Goal: Information Seeking & Learning: Learn about a topic

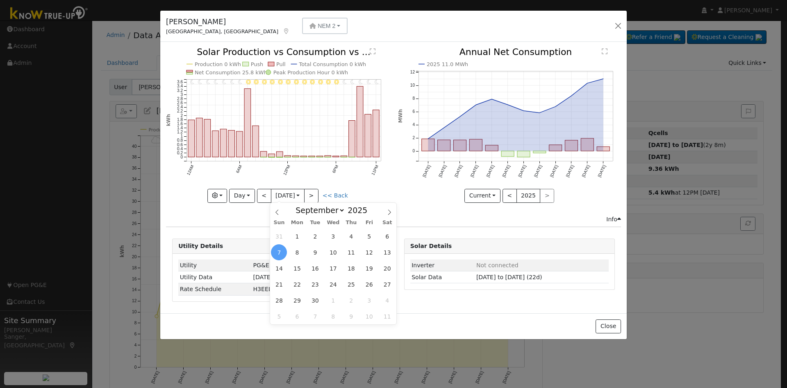
select select "8"
click at [617, 23] on button "button" at bounding box center [618, 25] width 11 height 11
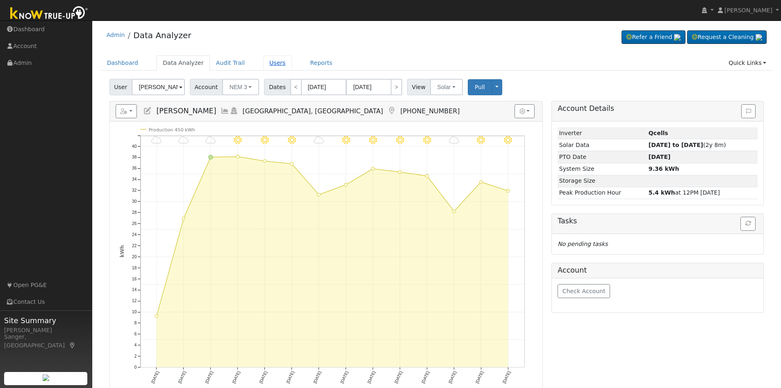
click at [269, 66] on link "Users" at bounding box center [277, 62] width 29 height 15
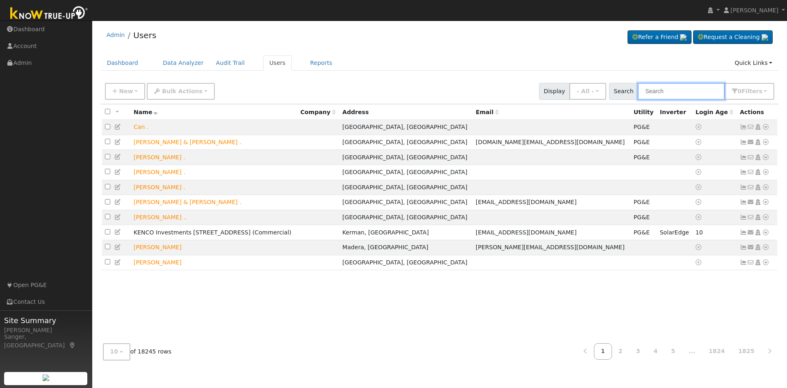
click at [671, 93] on input "text" at bounding box center [681, 91] width 87 height 17
paste input "[PERSON_NAME]"
type input "[PERSON_NAME]"
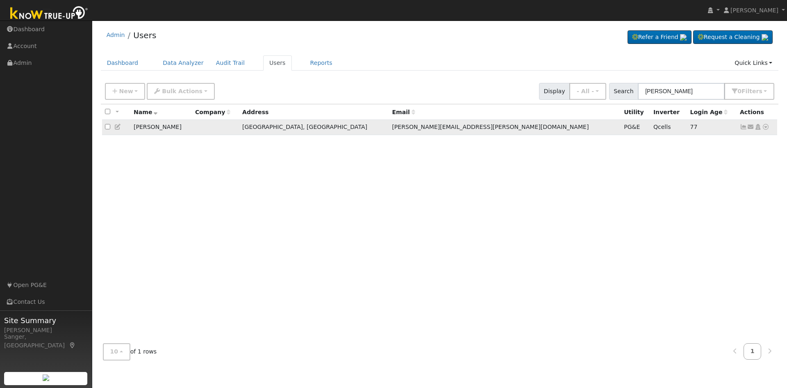
click at [766, 128] on icon at bounding box center [765, 127] width 7 height 6
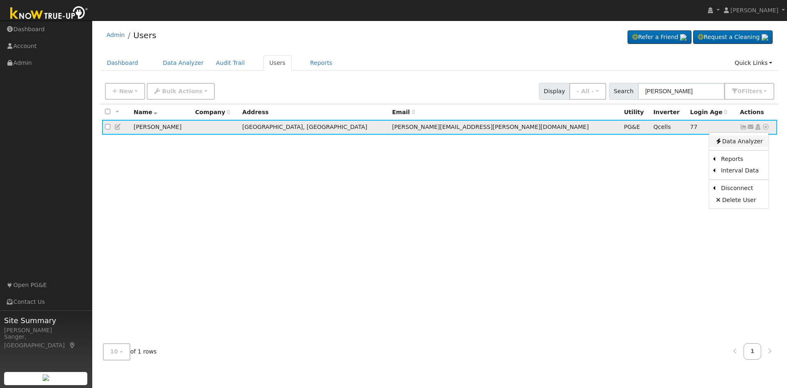
click at [741, 142] on link "Data Analyzer" at bounding box center [738, 140] width 59 height 11
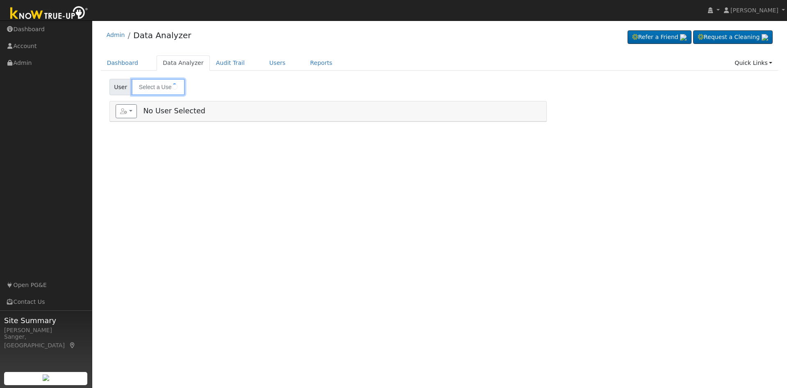
type input "[PERSON_NAME]"
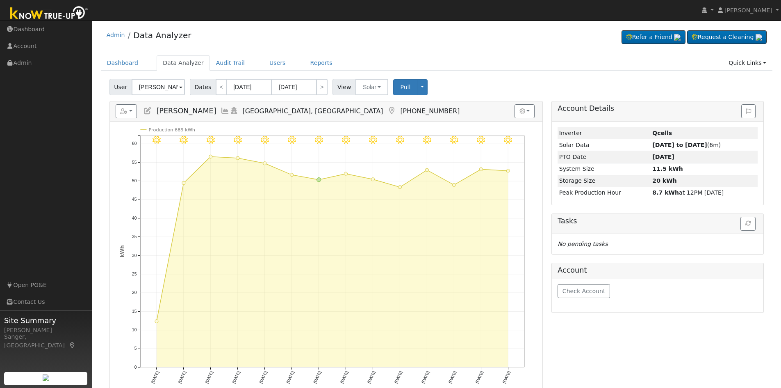
click at [225, 112] on icon at bounding box center [225, 110] width 9 height 7
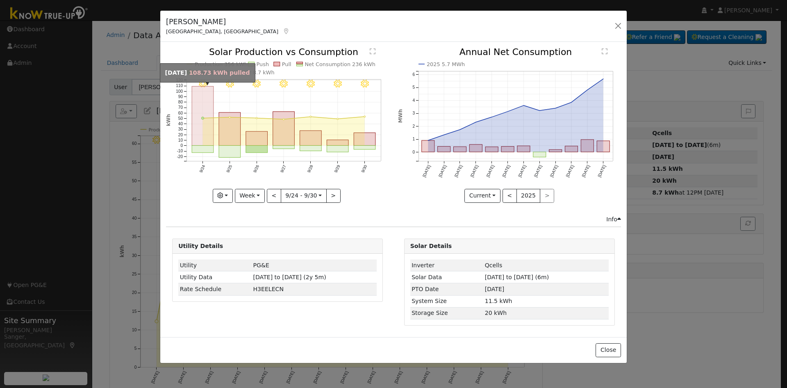
click at [214, 112] on rect "onclick=""" at bounding box center [203, 116] width 22 height 59
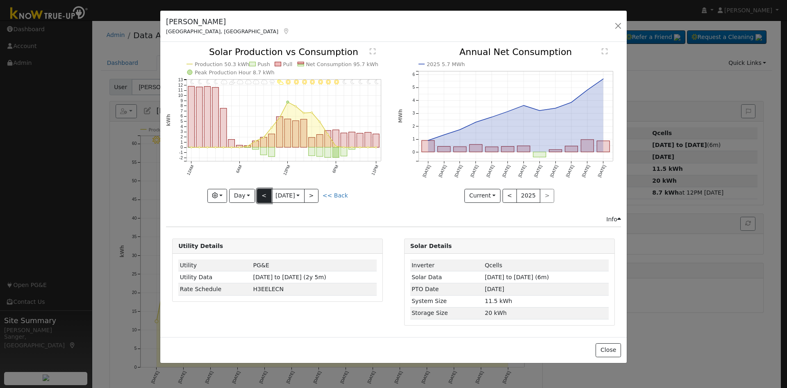
click at [263, 196] on button "<" at bounding box center [264, 196] width 14 height 14
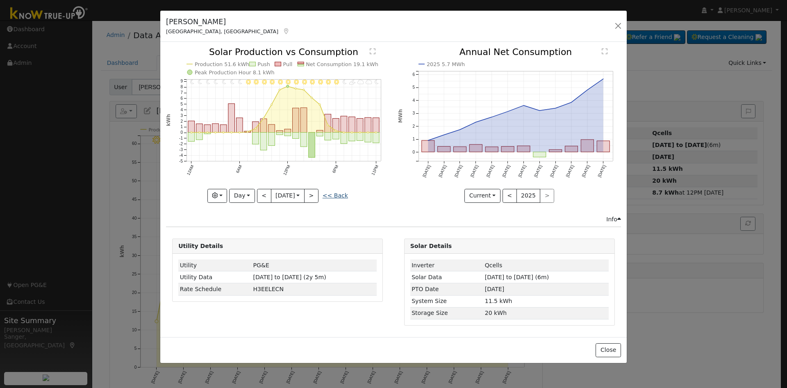
click at [338, 196] on link "<< Back" at bounding box center [335, 195] width 25 height 7
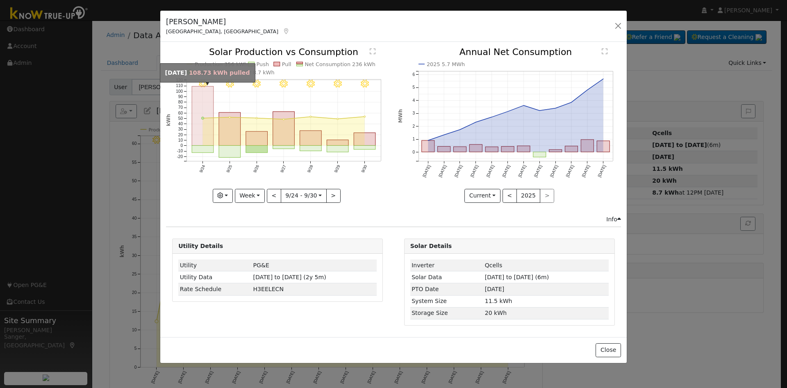
click at [199, 102] on rect "onclick=""" at bounding box center [203, 116] width 22 height 59
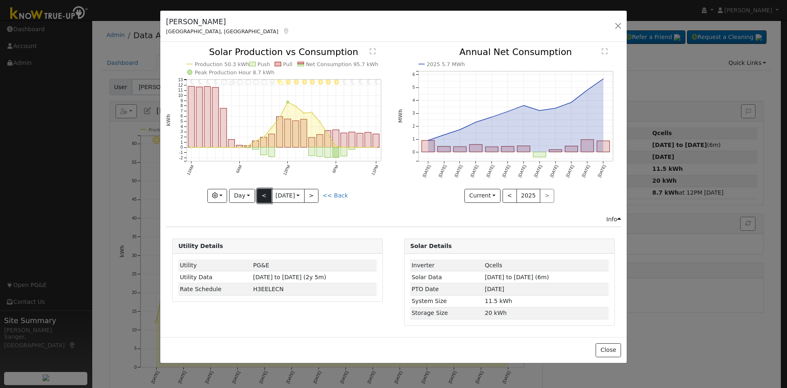
click at [265, 196] on button "<" at bounding box center [264, 196] width 14 height 14
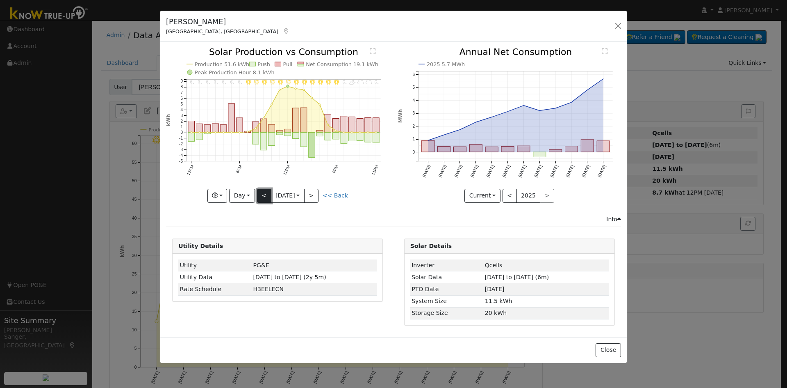
click at [265, 196] on button "<" at bounding box center [264, 196] width 14 height 14
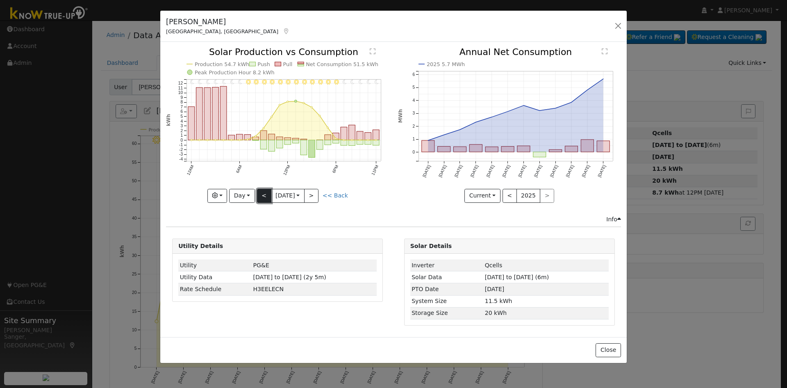
click at [265, 196] on button "<" at bounding box center [264, 196] width 14 height 14
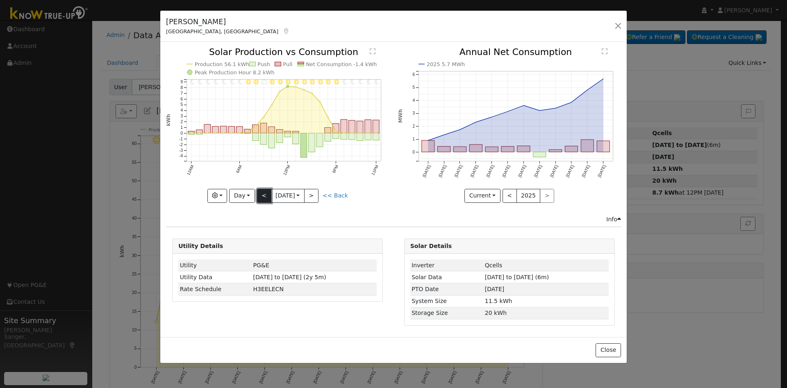
click at [265, 196] on button "<" at bounding box center [264, 196] width 14 height 14
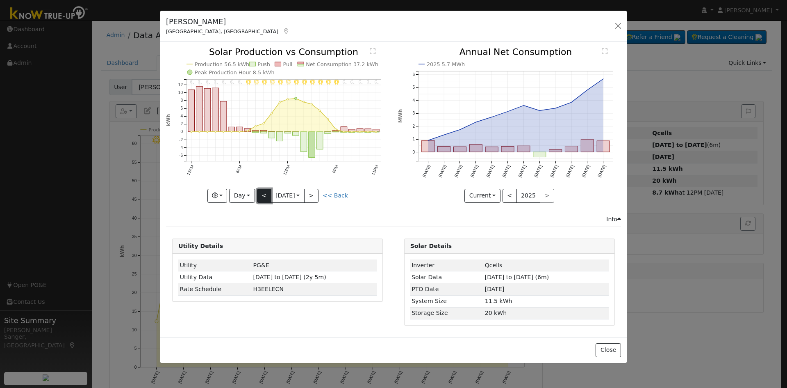
click at [265, 196] on button "<" at bounding box center [264, 196] width 14 height 14
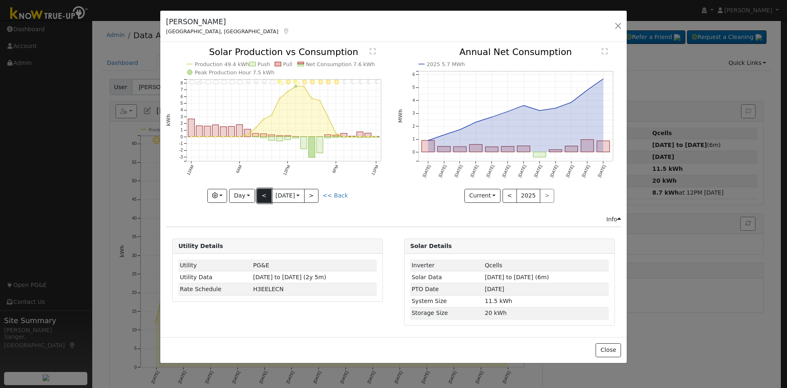
click at [265, 196] on button "<" at bounding box center [264, 196] width 14 height 14
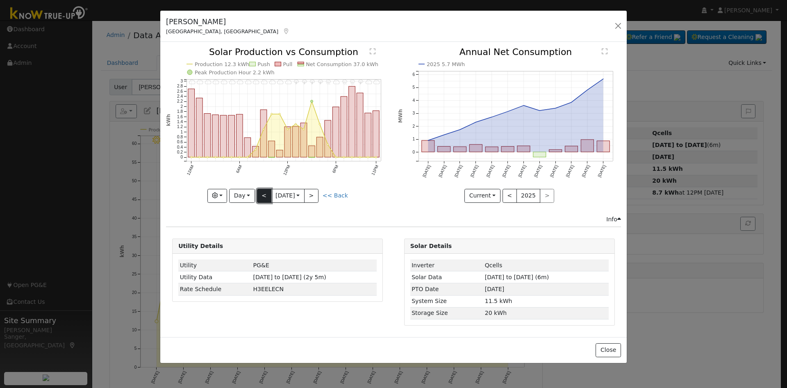
click at [265, 196] on button "<" at bounding box center [264, 196] width 14 height 14
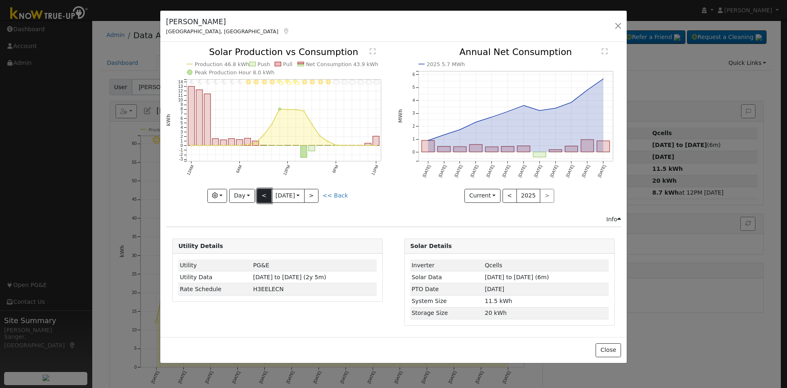
click at [265, 196] on button "<" at bounding box center [264, 196] width 14 height 14
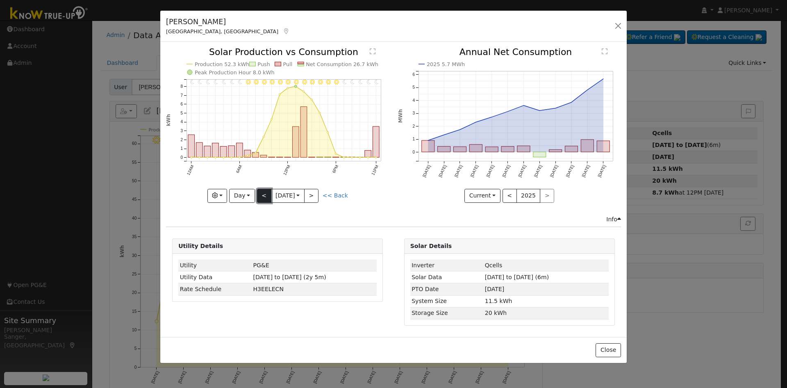
click at [265, 196] on button "<" at bounding box center [264, 196] width 14 height 14
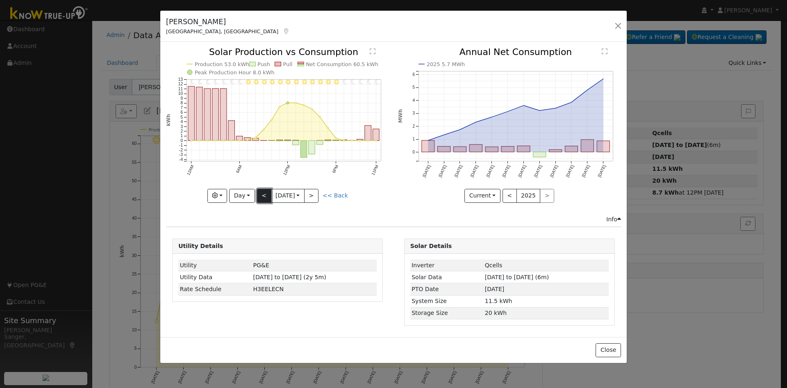
click at [265, 196] on button "<" at bounding box center [264, 196] width 14 height 14
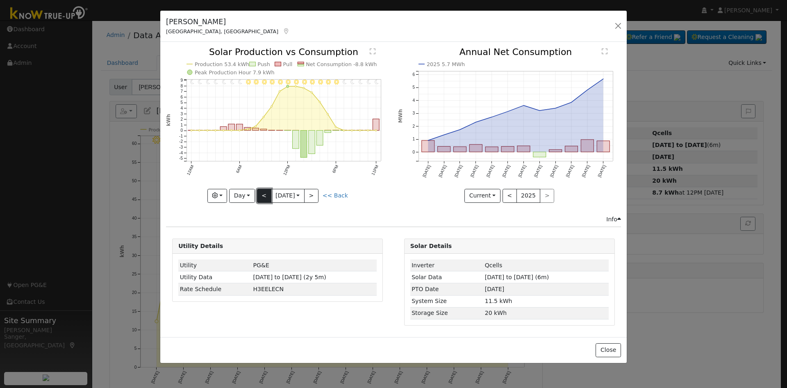
click at [265, 196] on button "<" at bounding box center [264, 196] width 14 height 14
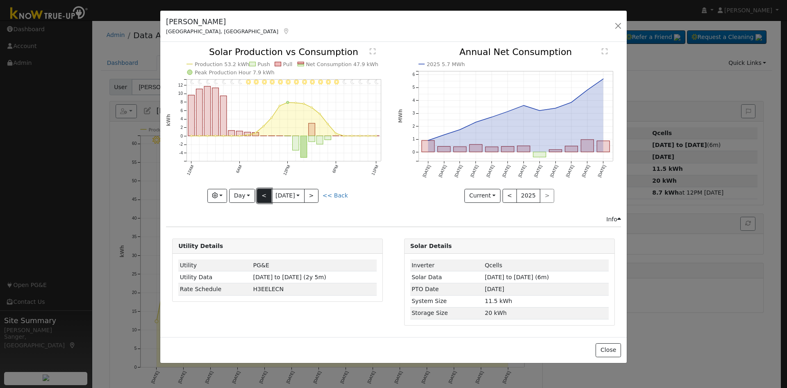
click at [265, 196] on button "<" at bounding box center [264, 196] width 14 height 14
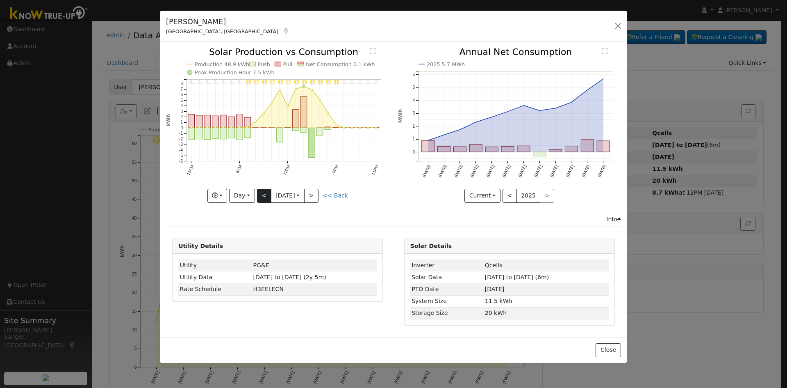
click at [265, 196] on div "11PM - Clear 10PM - Clear 9PM - Clear 8PM - Clear 7PM - Clear 6PM - Clear 5PM -…" at bounding box center [277, 125] width 223 height 155
click at [265, 196] on button "<" at bounding box center [264, 196] width 14 height 14
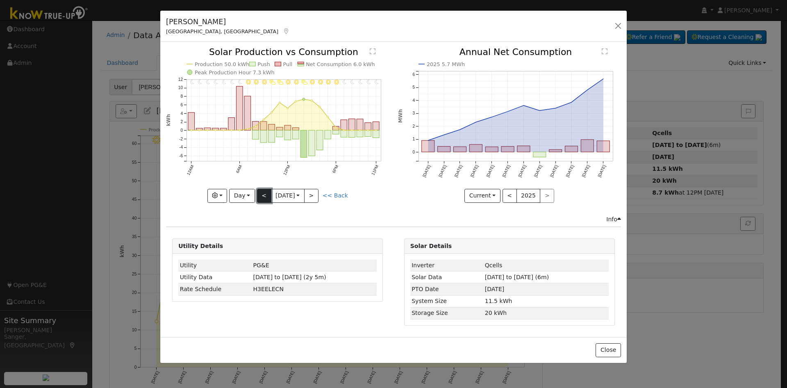
click at [262, 195] on button "<" at bounding box center [264, 196] width 14 height 14
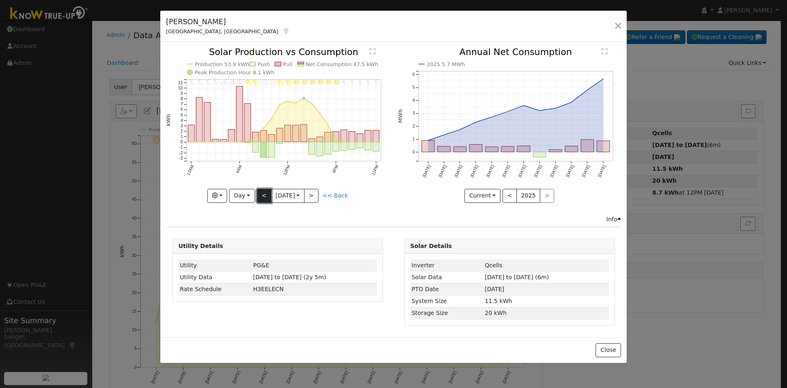
click at [263, 196] on button "<" at bounding box center [264, 196] width 14 height 14
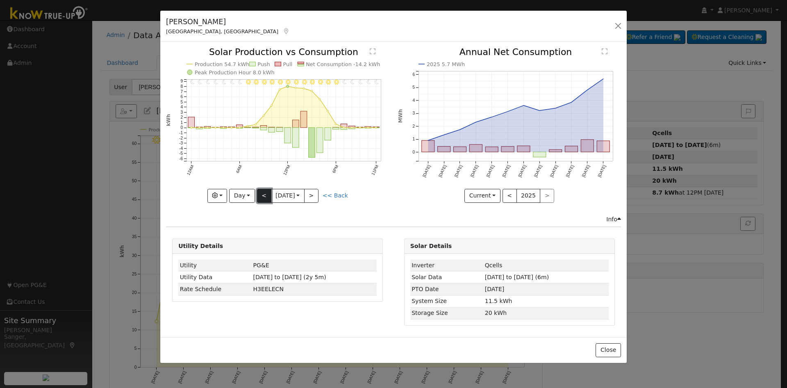
click at [261, 196] on button "<" at bounding box center [264, 196] width 14 height 14
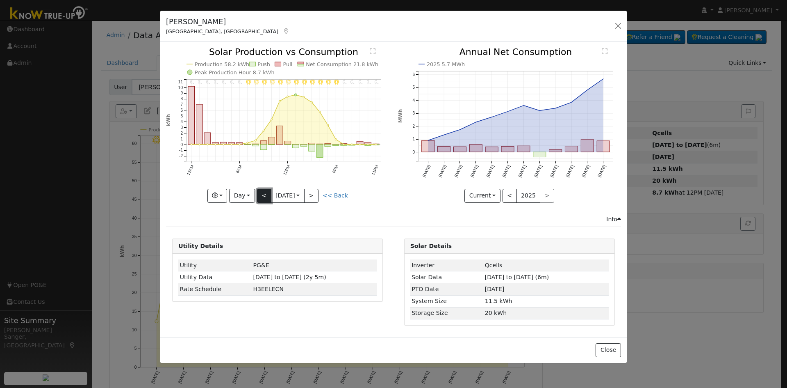
click at [261, 196] on button "<" at bounding box center [264, 196] width 14 height 14
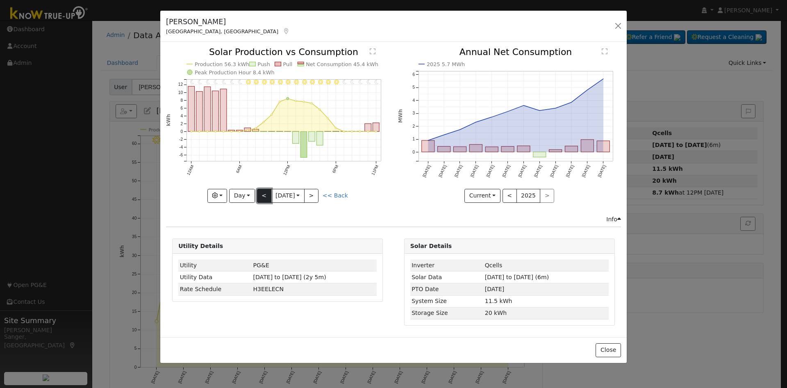
click at [261, 196] on button "<" at bounding box center [264, 196] width 14 height 14
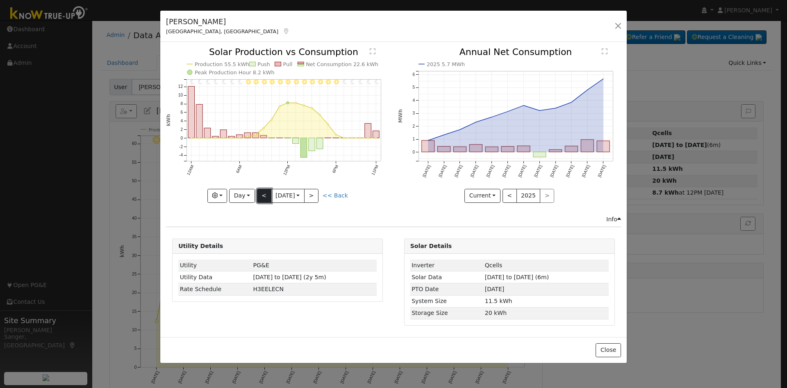
click at [261, 196] on button "<" at bounding box center [264, 196] width 14 height 14
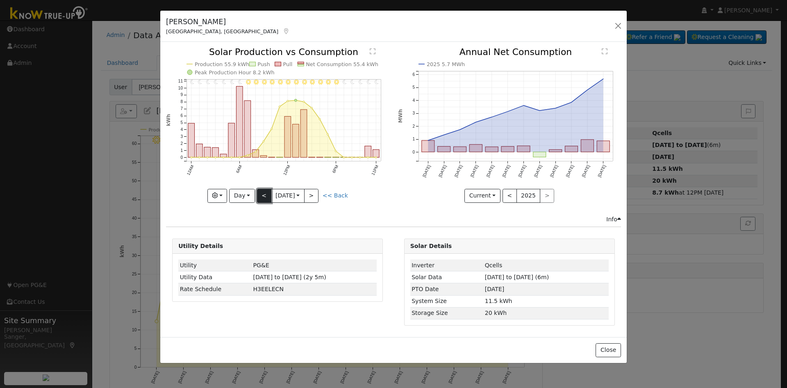
click at [261, 196] on button "<" at bounding box center [264, 196] width 14 height 14
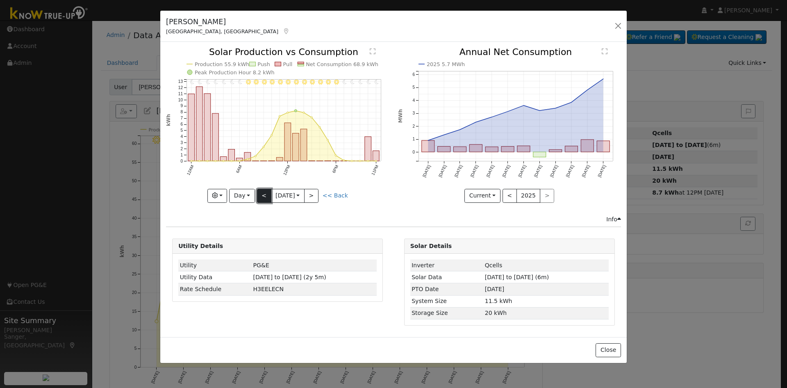
click at [261, 196] on button "<" at bounding box center [264, 196] width 14 height 14
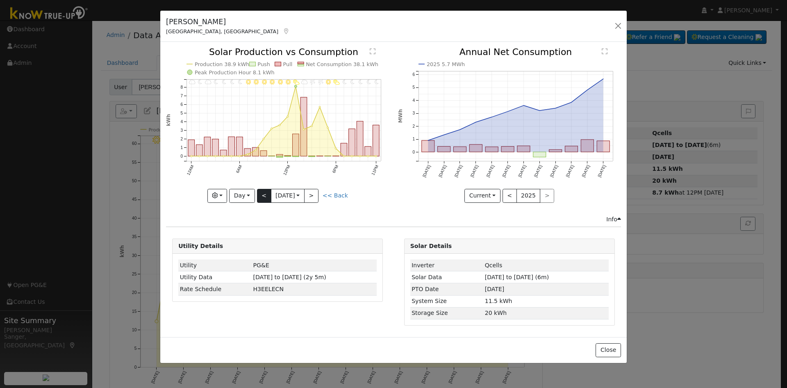
click at [261, 196] on div "11PM - Clear 10PM - Clear 9PM - Clear 8PM - MostlyClear 7PM - MostlyClear 6PM -…" at bounding box center [277, 125] width 223 height 155
click at [261, 196] on button "<" at bounding box center [264, 196] width 14 height 14
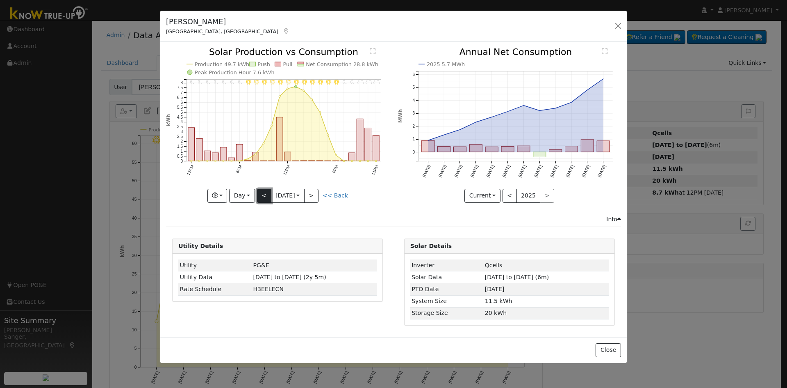
click at [261, 196] on button "<" at bounding box center [264, 196] width 14 height 14
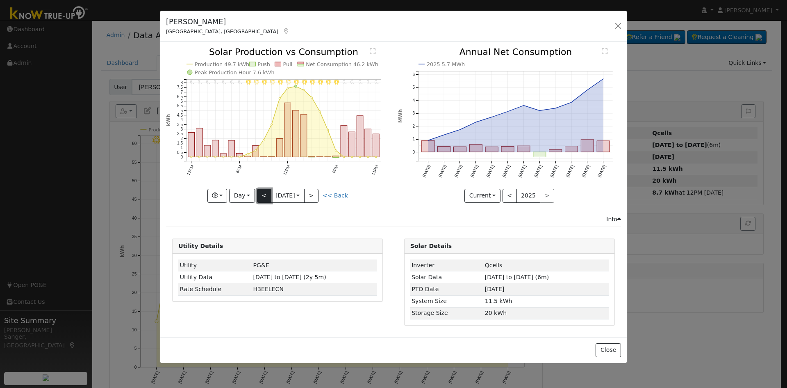
click at [261, 196] on button "<" at bounding box center [264, 196] width 14 height 14
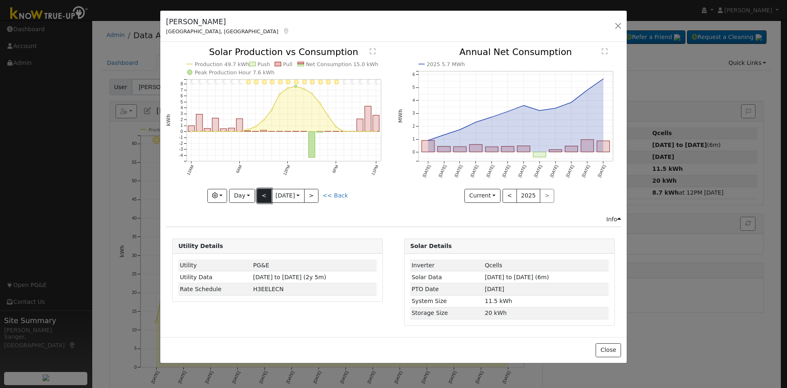
click at [261, 196] on button "<" at bounding box center [264, 196] width 14 height 14
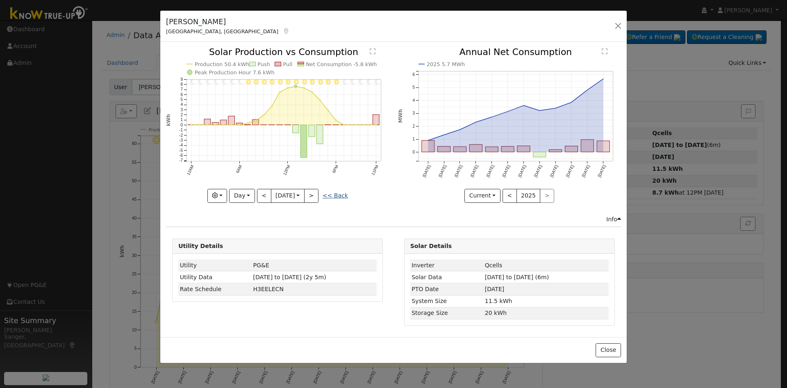
click at [336, 195] on link "<< Back" at bounding box center [335, 195] width 25 height 7
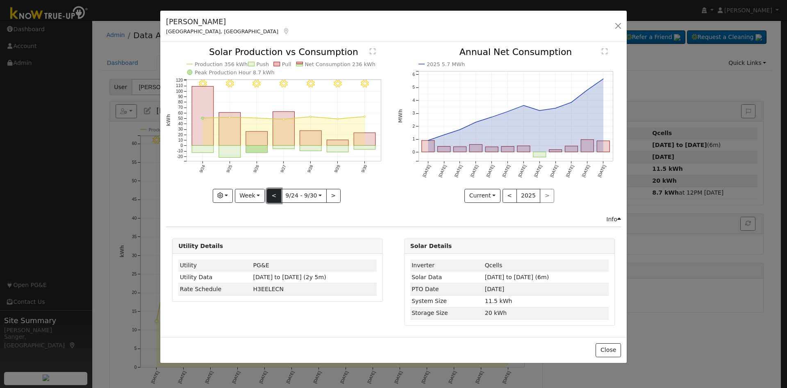
click at [276, 194] on button "<" at bounding box center [274, 196] width 14 height 14
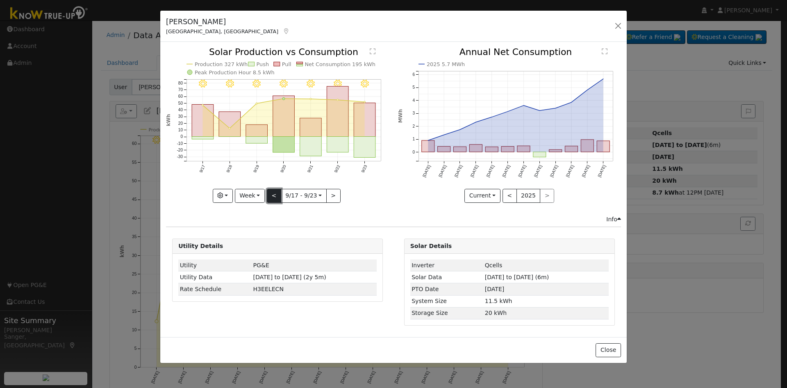
click at [276, 194] on button "<" at bounding box center [274, 196] width 14 height 14
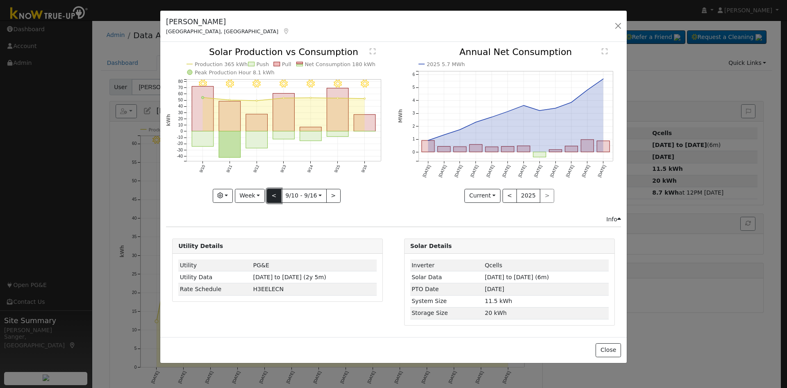
click at [276, 194] on button "<" at bounding box center [274, 196] width 14 height 14
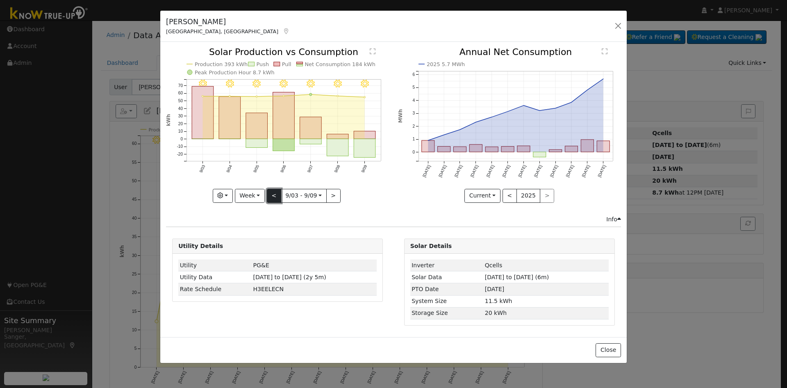
click at [276, 194] on button "<" at bounding box center [274, 196] width 14 height 14
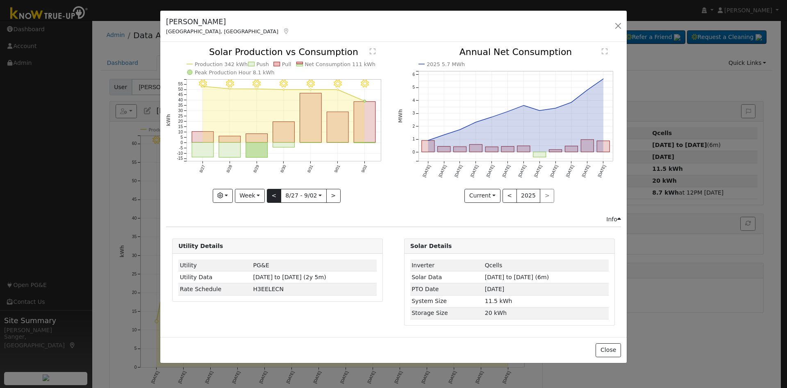
click at [276, 194] on div "9/02 - Clear 9/01 - Clear 8/31 - Clear 8/30 - Clear 8/29 - Clear 8/28 - Clear 8…" at bounding box center [277, 125] width 223 height 155
click at [276, 194] on button "<" at bounding box center [274, 196] width 14 height 14
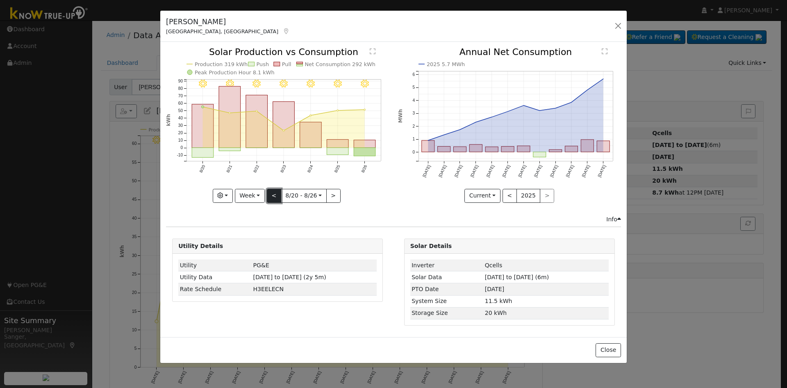
click at [276, 194] on button "<" at bounding box center [274, 196] width 14 height 14
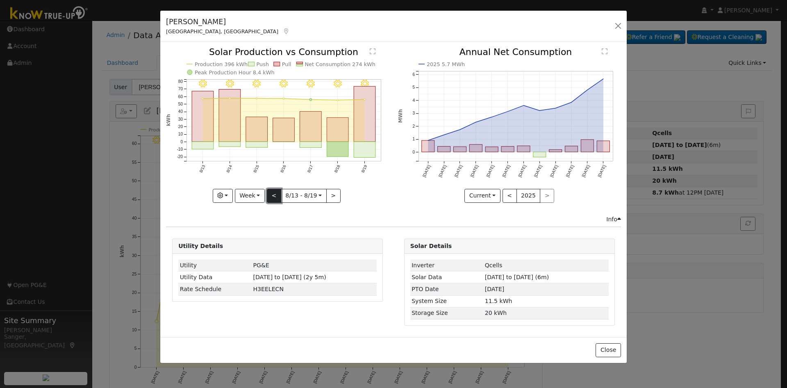
click at [276, 194] on button "<" at bounding box center [274, 196] width 14 height 14
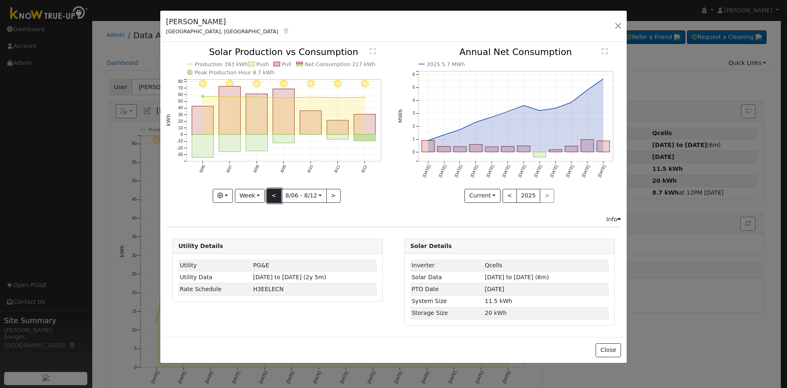
click at [271, 196] on button "<" at bounding box center [274, 196] width 14 height 14
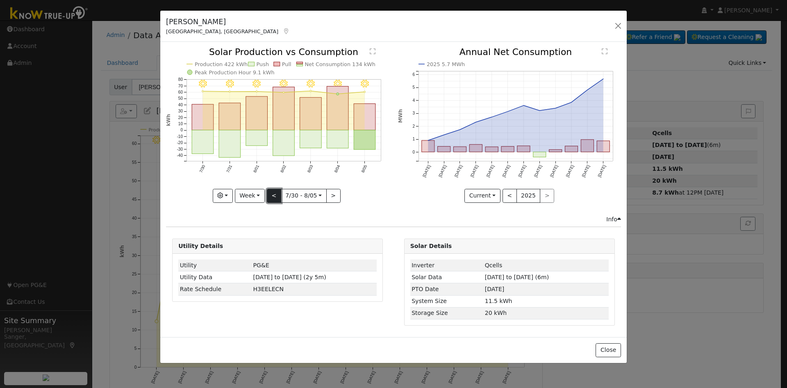
click at [271, 196] on button "<" at bounding box center [274, 196] width 14 height 14
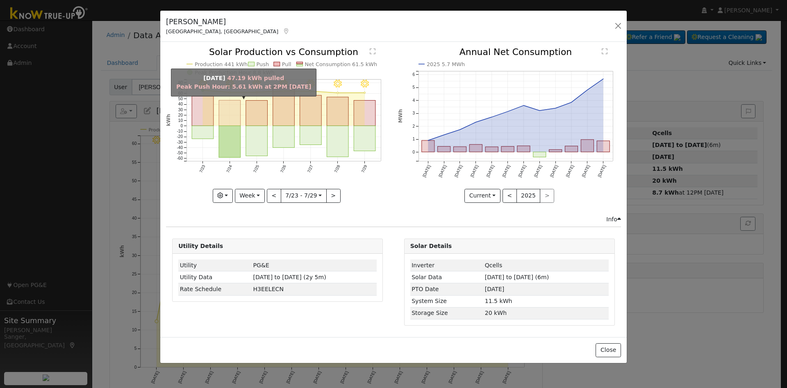
click at [226, 120] on rect "onclick=""" at bounding box center [230, 112] width 22 height 25
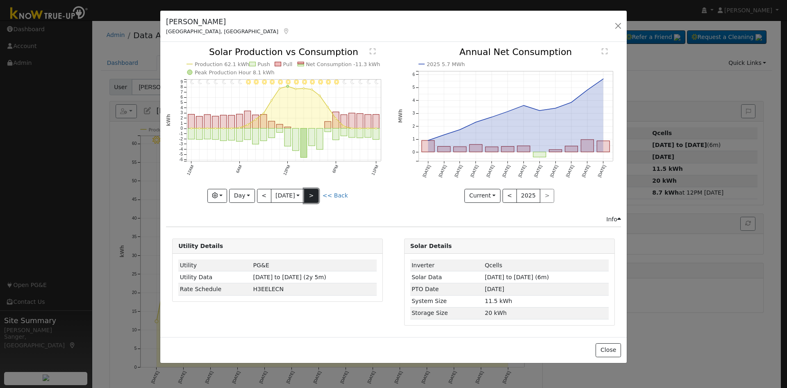
click at [316, 192] on button ">" at bounding box center [311, 196] width 14 height 14
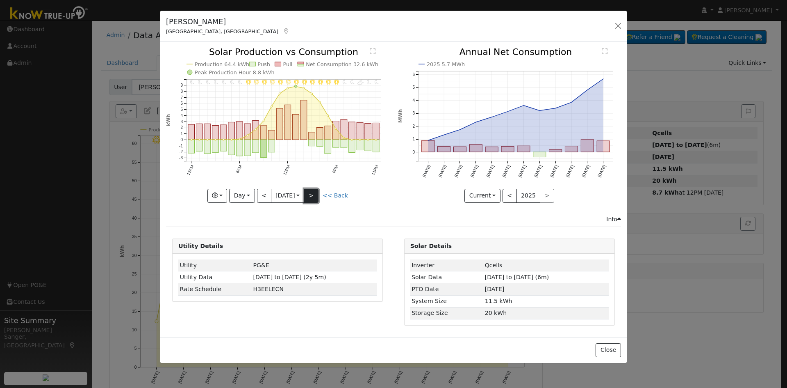
click at [316, 192] on button ">" at bounding box center [311, 196] width 14 height 14
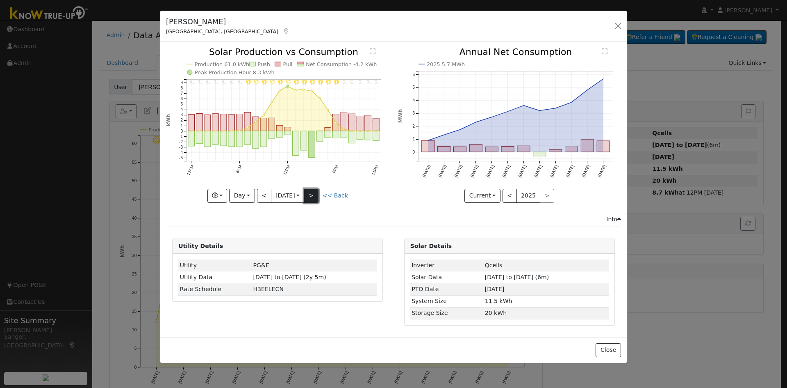
click at [316, 192] on button ">" at bounding box center [311, 196] width 14 height 14
click at [260, 194] on button "<" at bounding box center [264, 196] width 14 height 14
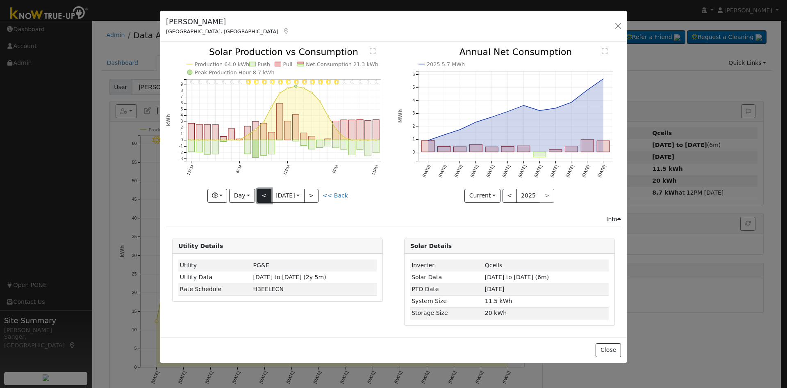
click at [264, 196] on button "<" at bounding box center [264, 196] width 14 height 14
click at [267, 195] on button "<" at bounding box center [264, 196] width 14 height 14
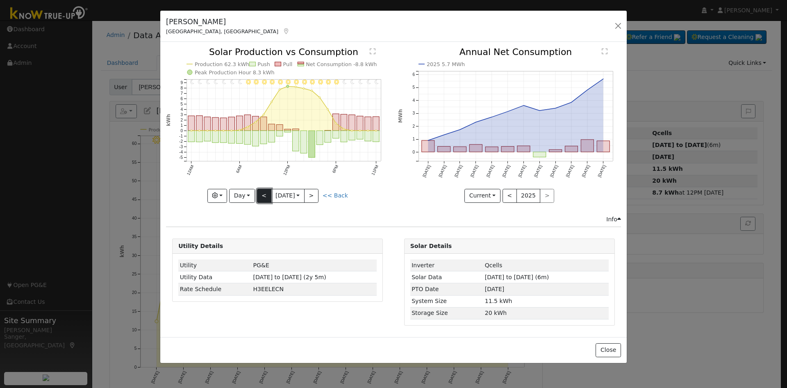
click at [267, 195] on button "<" at bounding box center [264, 196] width 14 height 14
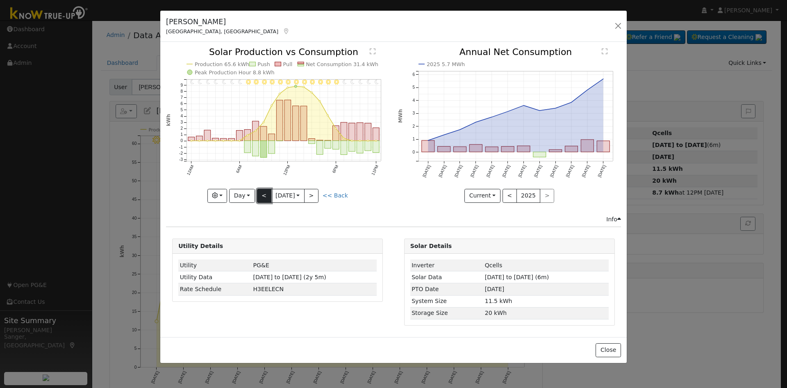
click at [267, 195] on button "<" at bounding box center [264, 196] width 14 height 14
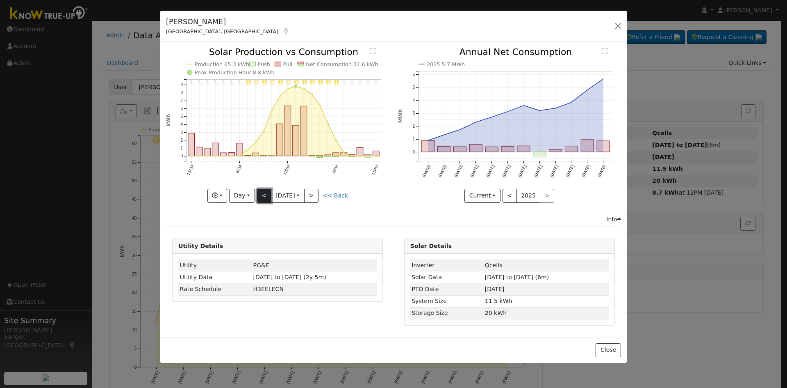
click at [267, 195] on button "<" at bounding box center [264, 196] width 14 height 14
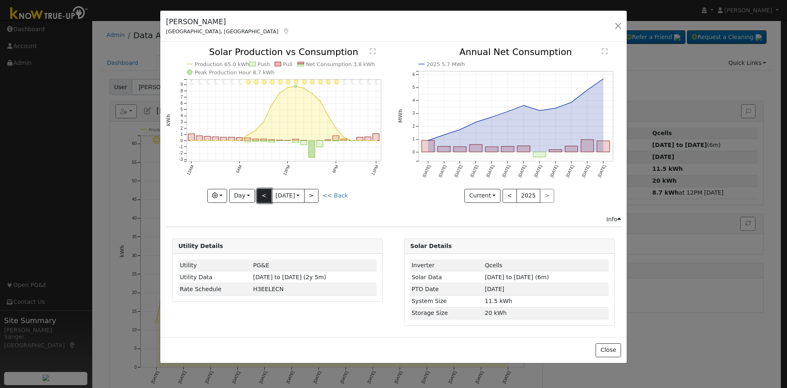
click at [267, 195] on button "<" at bounding box center [264, 196] width 14 height 14
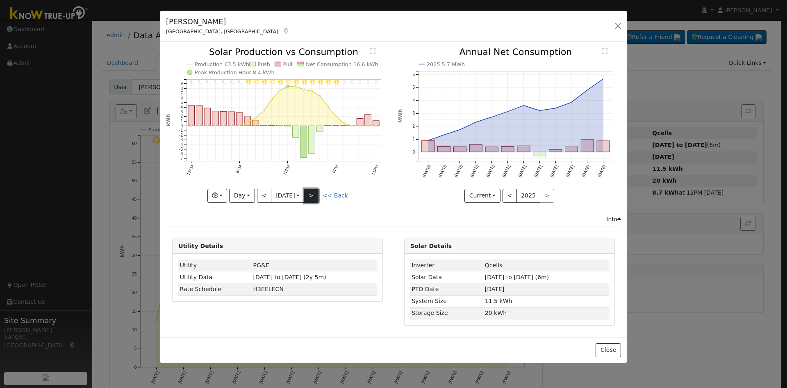
click at [316, 195] on button ">" at bounding box center [311, 196] width 14 height 14
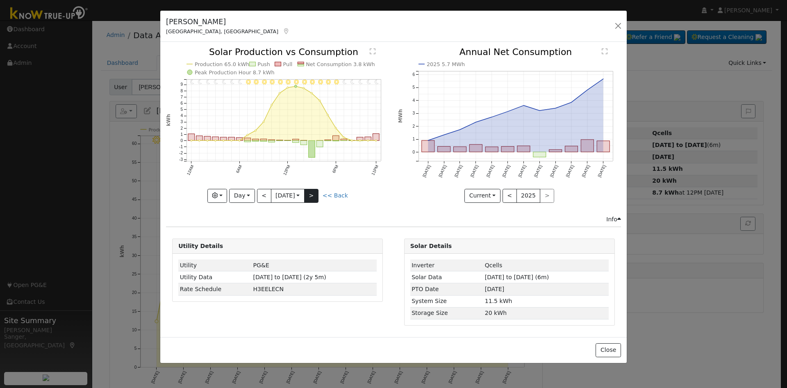
click at [316, 195] on div "11PM - Clear 10PM - Clear 9PM - Clear 8PM - Clear 7PM - Clear 6PM - Clear 5PM -…" at bounding box center [277, 125] width 223 height 155
click at [316, 195] on button ">" at bounding box center [311, 196] width 14 height 14
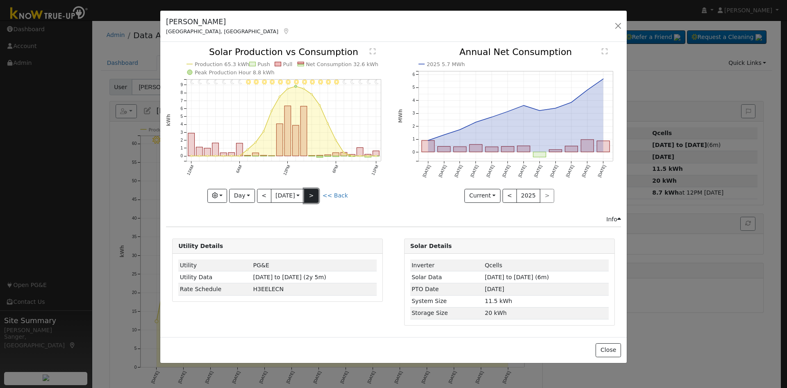
click at [316, 195] on button ">" at bounding box center [311, 196] width 14 height 14
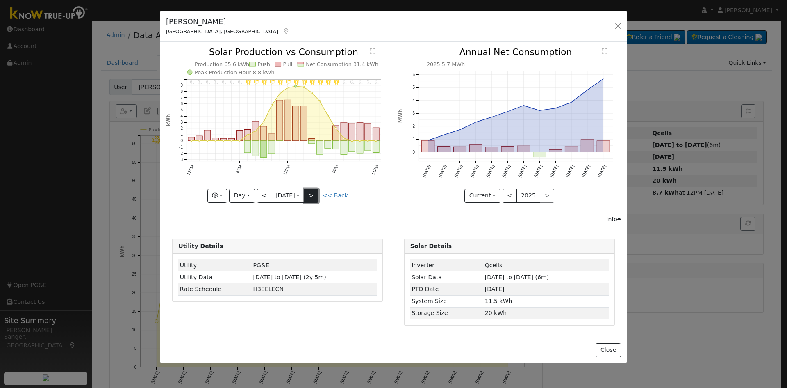
click at [316, 195] on button ">" at bounding box center [311, 196] width 14 height 14
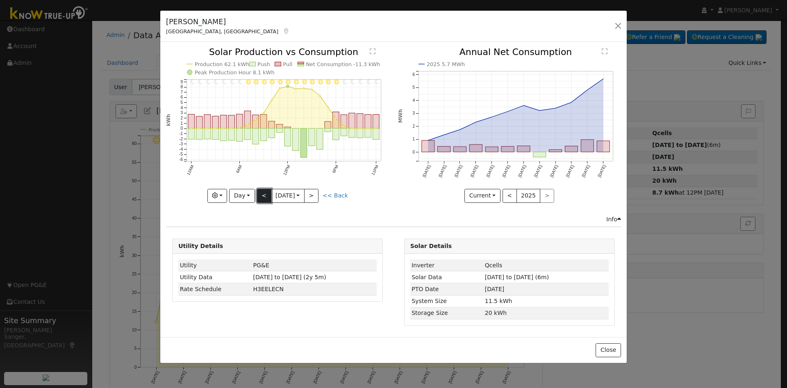
click at [267, 196] on button "<" at bounding box center [264, 196] width 14 height 14
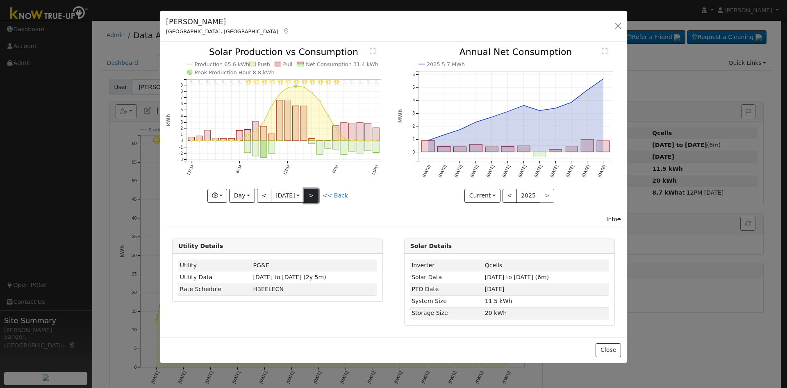
click at [316, 196] on button ">" at bounding box center [311, 196] width 14 height 14
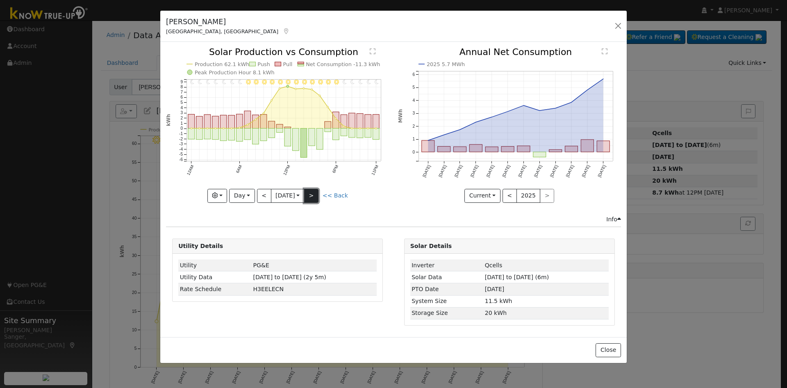
click at [316, 196] on button ">" at bounding box center [311, 196] width 14 height 14
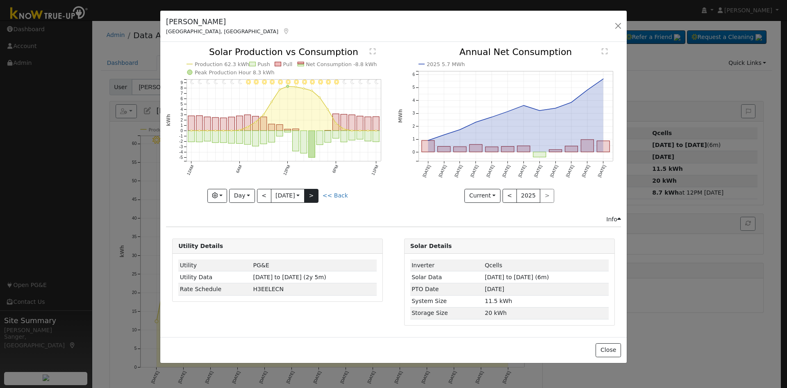
click at [316, 196] on div "11PM - Clear 10PM - Clear 9PM - Clear 8PM - Clear 7PM - Clear 6PM - Clear 5PM -…" at bounding box center [277, 125] width 223 height 155
click at [316, 196] on button ">" at bounding box center [311, 196] width 14 height 14
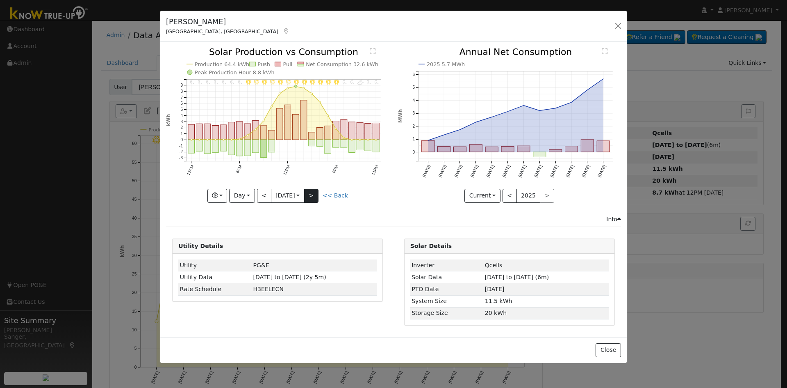
click at [316, 196] on div "11PM - MostlyClear 10PM - MostlyClear 9PM - PartlyCloudy 8PM - MostlyClear 7PM …" at bounding box center [277, 125] width 223 height 155
click at [316, 196] on button ">" at bounding box center [311, 196] width 14 height 14
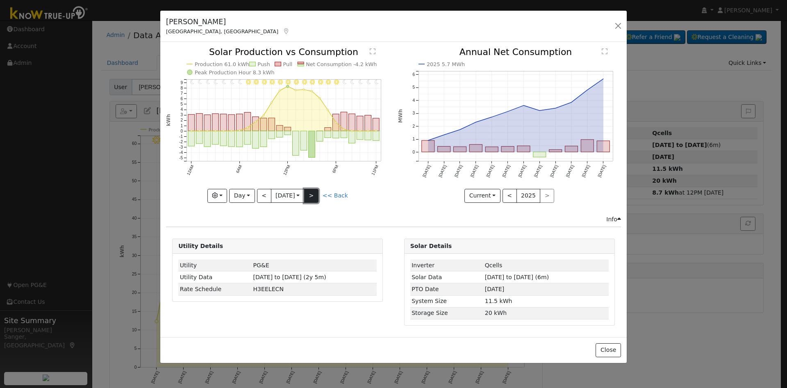
click at [316, 196] on button ">" at bounding box center [311, 196] width 14 height 14
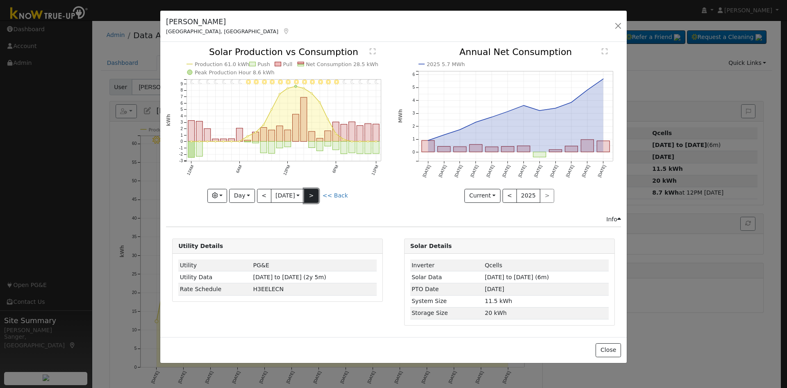
click at [316, 196] on button ">" at bounding box center [311, 196] width 14 height 14
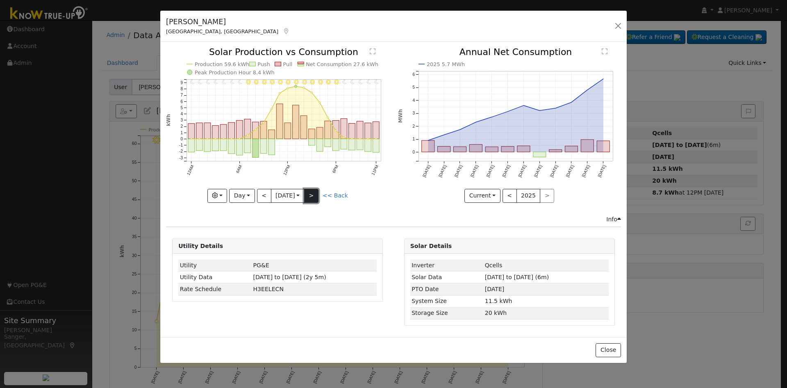
click at [316, 196] on button ">" at bounding box center [311, 196] width 14 height 14
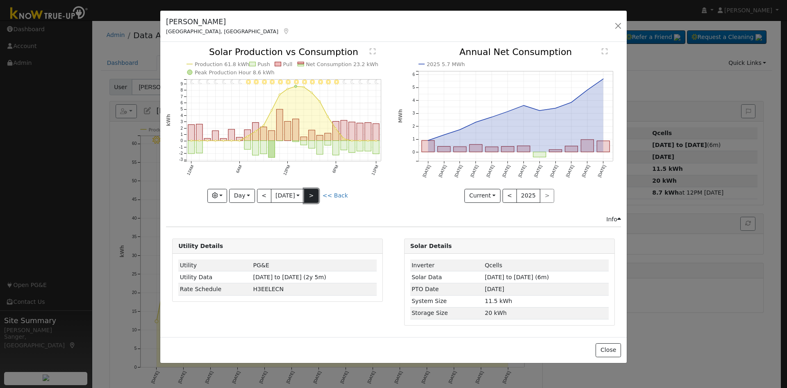
click at [316, 196] on button ">" at bounding box center [311, 196] width 14 height 14
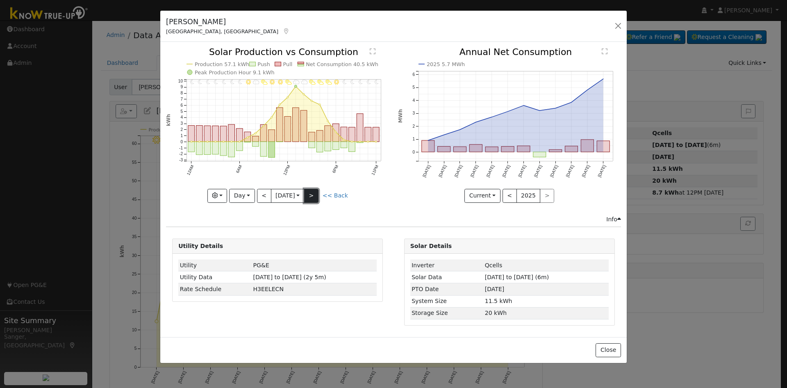
click at [316, 196] on button ">" at bounding box center [311, 196] width 14 height 14
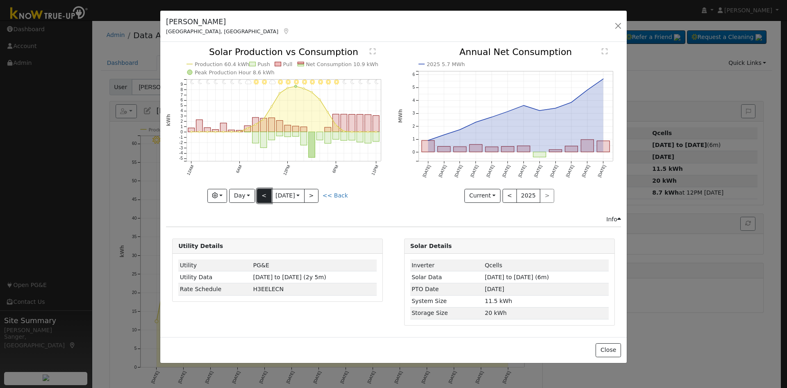
click at [263, 197] on button "<" at bounding box center [264, 196] width 14 height 14
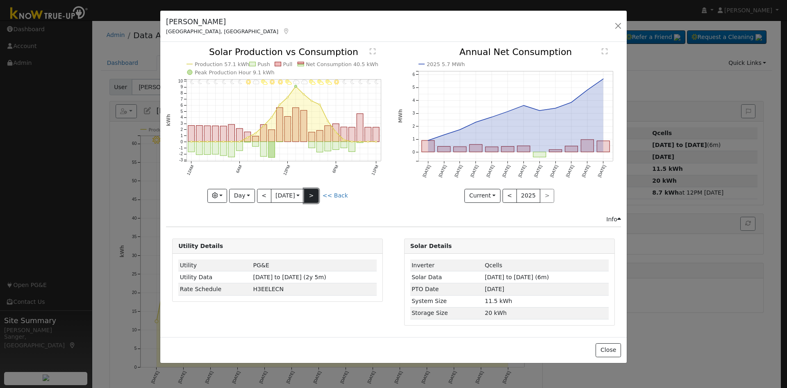
click at [315, 192] on button ">" at bounding box center [311, 196] width 14 height 14
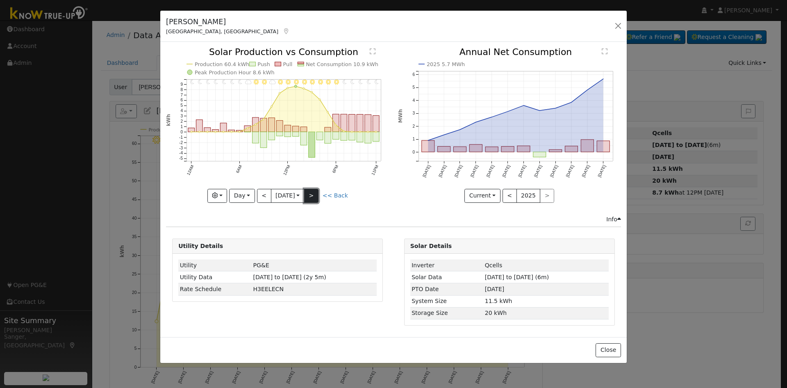
click at [315, 192] on button ">" at bounding box center [311, 196] width 14 height 14
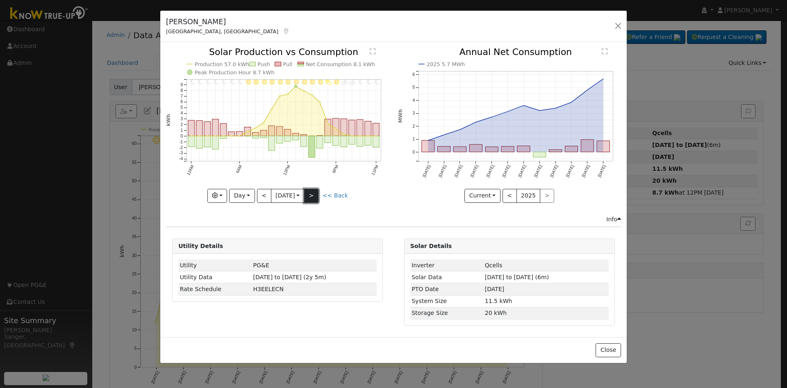
click at [315, 192] on button ">" at bounding box center [311, 196] width 14 height 14
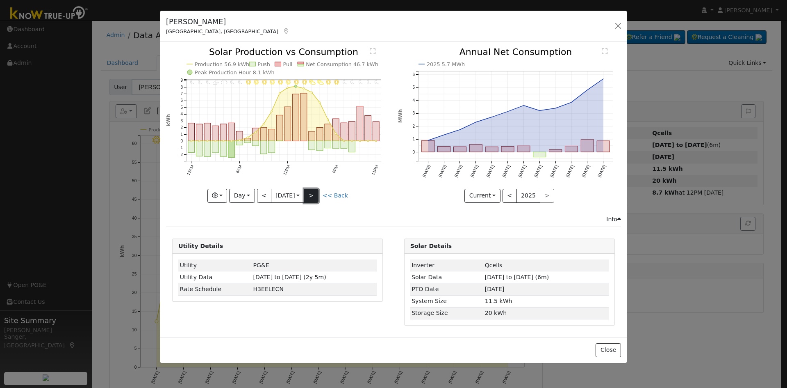
click at [314, 199] on button ">" at bounding box center [311, 196] width 14 height 14
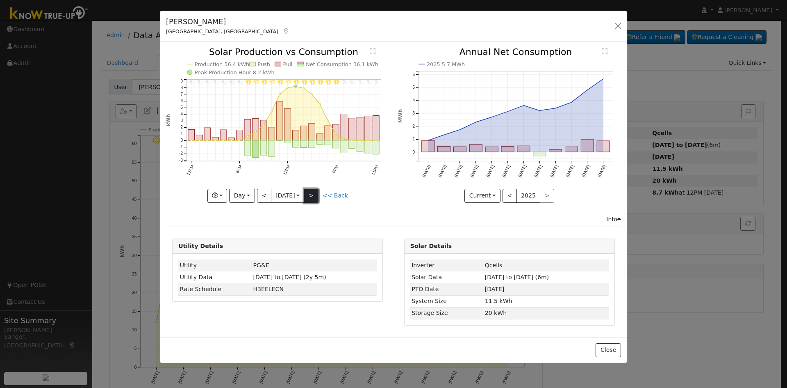
click at [314, 199] on button ">" at bounding box center [311, 196] width 14 height 14
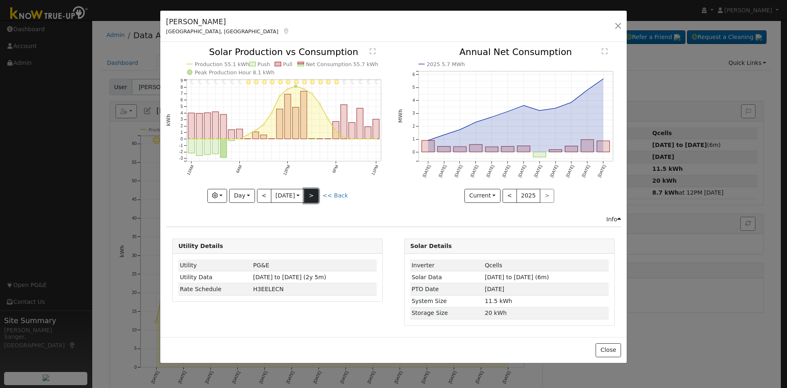
click at [314, 199] on button ">" at bounding box center [311, 196] width 14 height 14
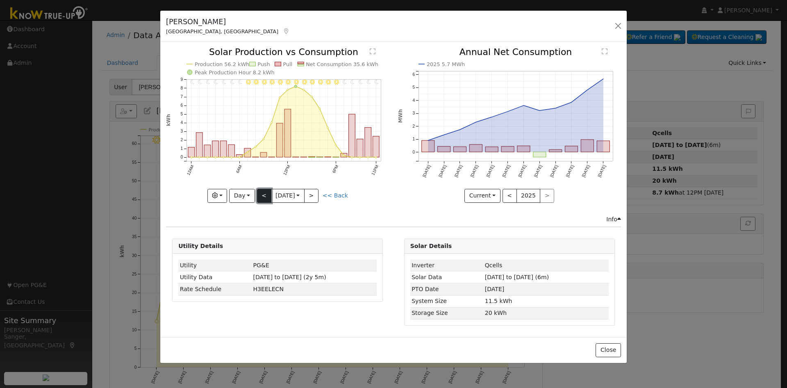
click at [263, 192] on button "<" at bounding box center [264, 196] width 14 height 14
type input "2025-08-09"
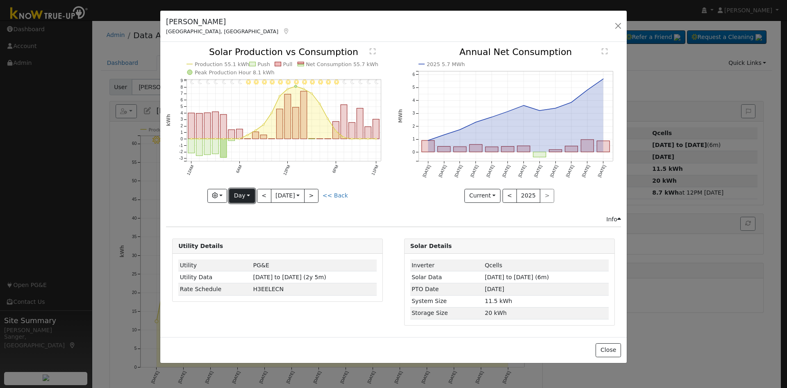
click at [239, 195] on button "Day" at bounding box center [241, 196] width 25 height 14
click at [250, 257] on link "Custom" at bounding box center [258, 258] width 57 height 11
click at [274, 191] on input "2025-08-09" at bounding box center [278, 195] width 26 height 13
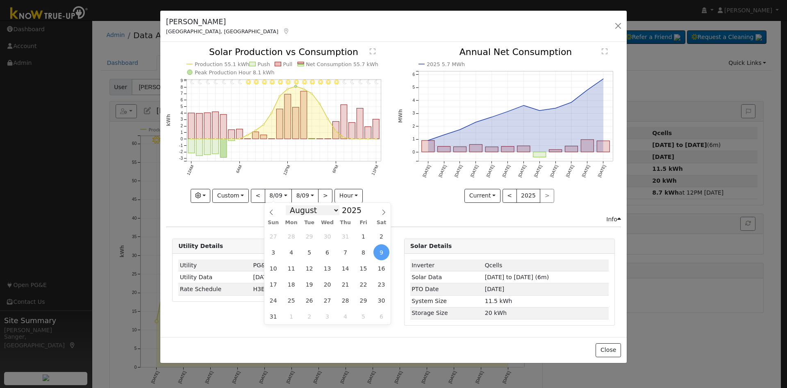
click at [305, 211] on select "January February March April May June July August September October November De…" at bounding box center [313, 210] width 54 height 10
select select "6"
click at [292, 205] on select "January February March April May June July August September October November De…" at bounding box center [313, 210] width 54 height 10
click at [324, 284] on span "23" at bounding box center [327, 284] width 16 height 16
type input "2025-07-23"
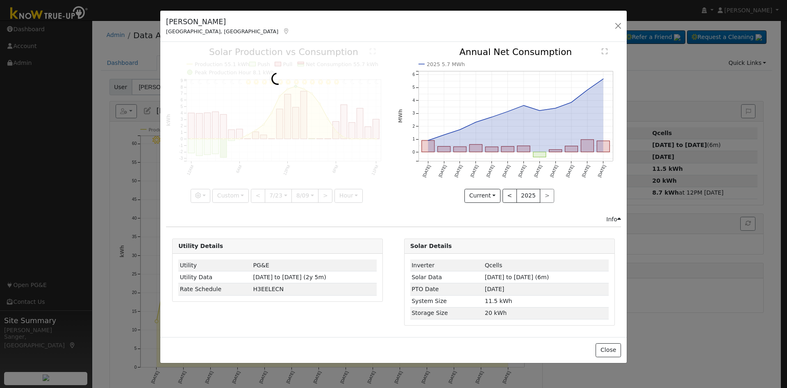
scroll to position [0, 6]
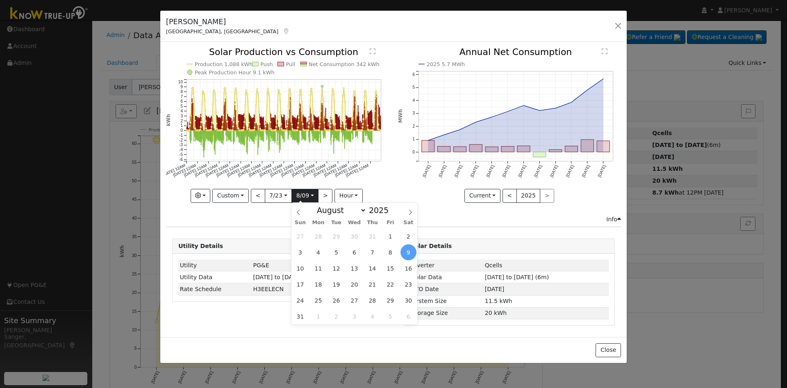
click at [299, 197] on input "2025-08-09" at bounding box center [305, 195] width 26 height 13
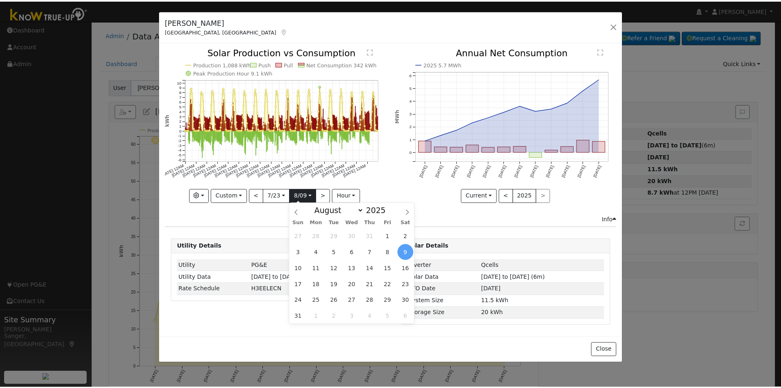
scroll to position [0, 0]
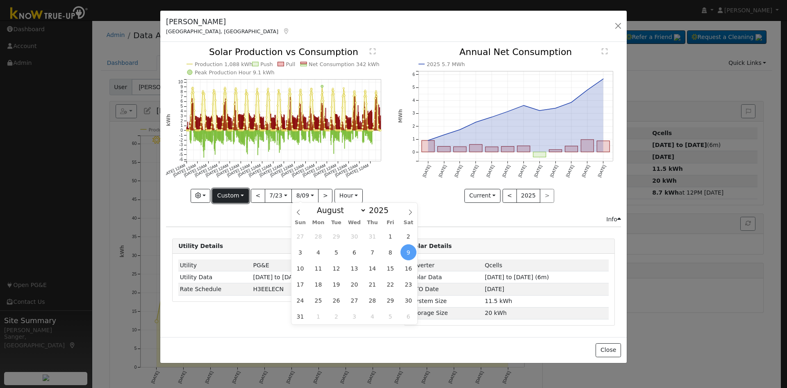
click at [235, 193] on button "Custom" at bounding box center [230, 196] width 36 height 14
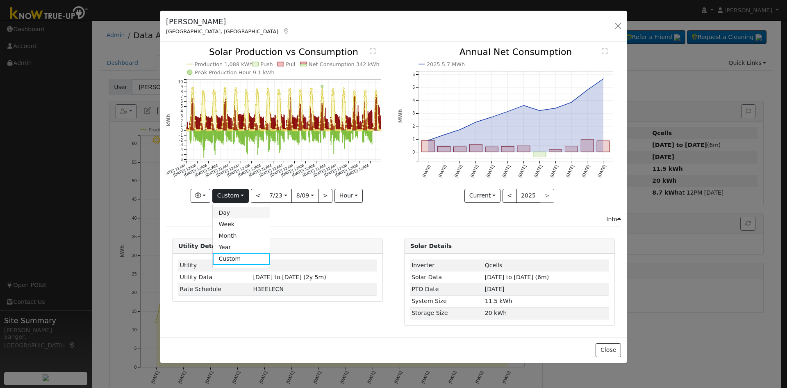
click at [233, 210] on link "Day" at bounding box center [241, 212] width 57 height 11
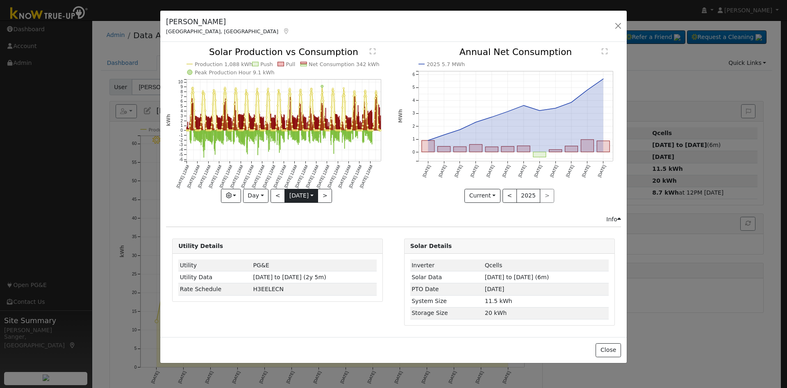
click at [298, 196] on input "2025-07-23" at bounding box center [301, 195] width 33 height 13
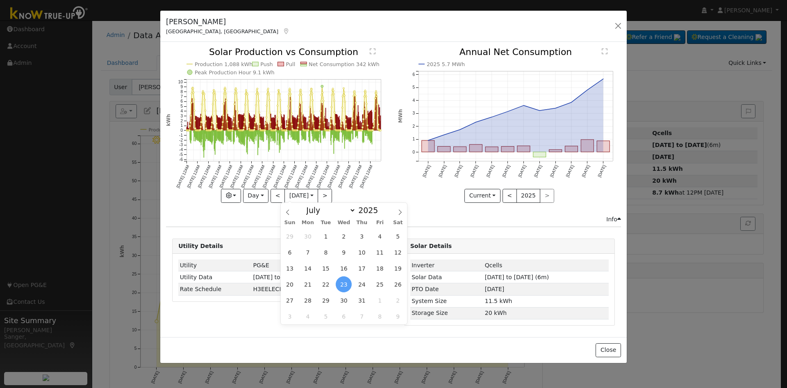
click at [348, 284] on span "23" at bounding box center [344, 284] width 16 height 16
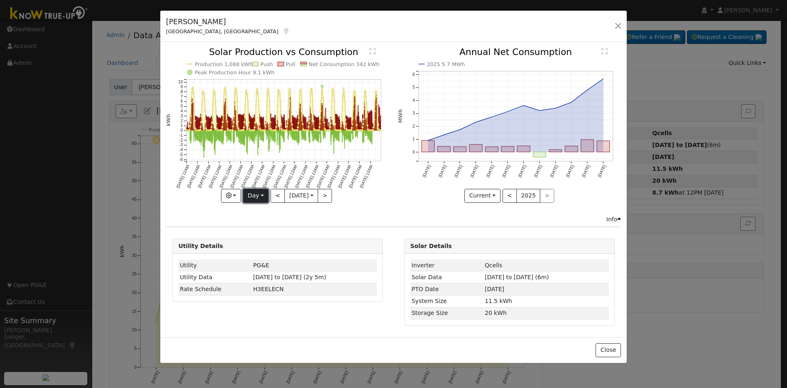
click at [248, 195] on button "Day" at bounding box center [255, 196] width 25 height 14
click at [272, 196] on button "<" at bounding box center [278, 196] width 14 height 14
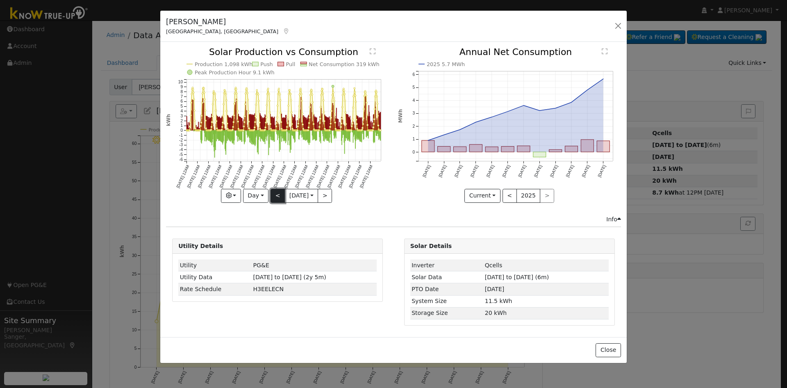
click at [272, 196] on button "<" at bounding box center [278, 196] width 14 height 14
type input "2025-07-21"
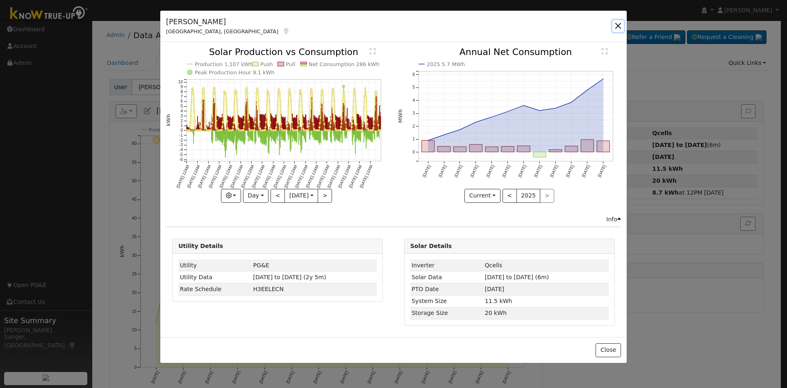
click at [617, 25] on button "button" at bounding box center [618, 25] width 11 height 11
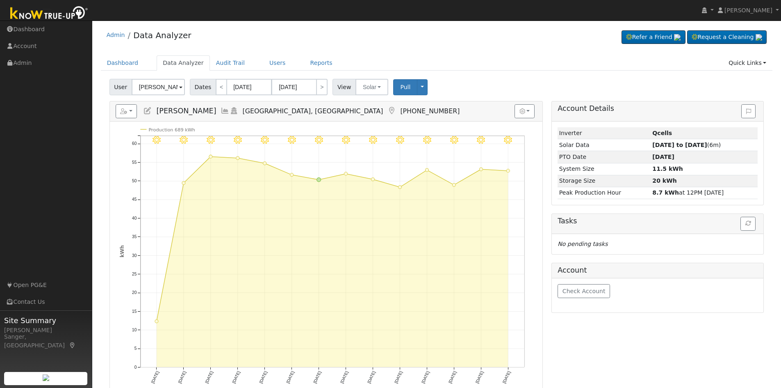
click at [226, 110] on icon at bounding box center [225, 110] width 9 height 7
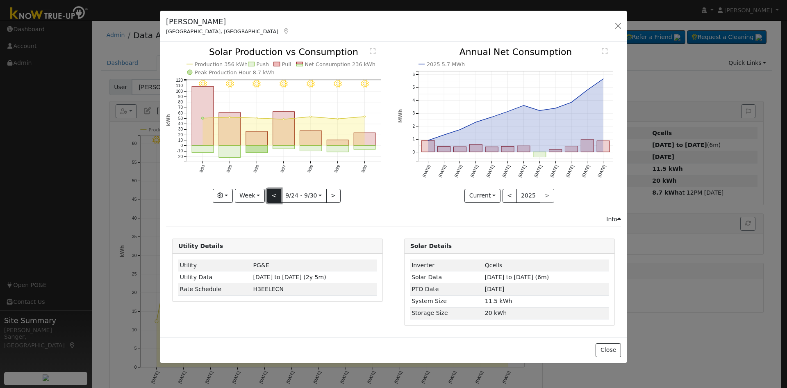
click at [277, 196] on button "<" at bounding box center [274, 196] width 14 height 14
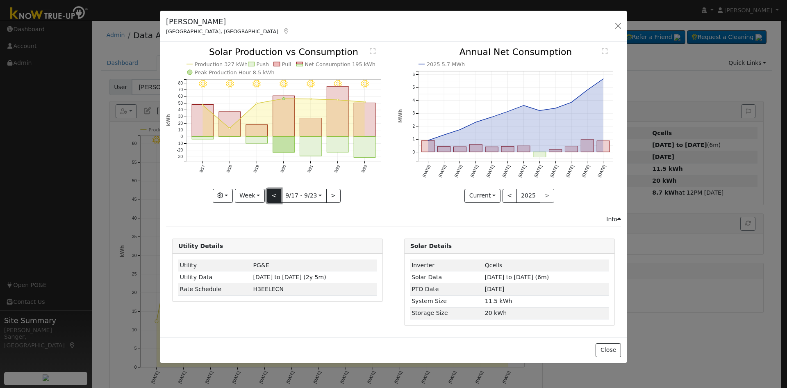
click at [277, 196] on button "<" at bounding box center [274, 196] width 14 height 14
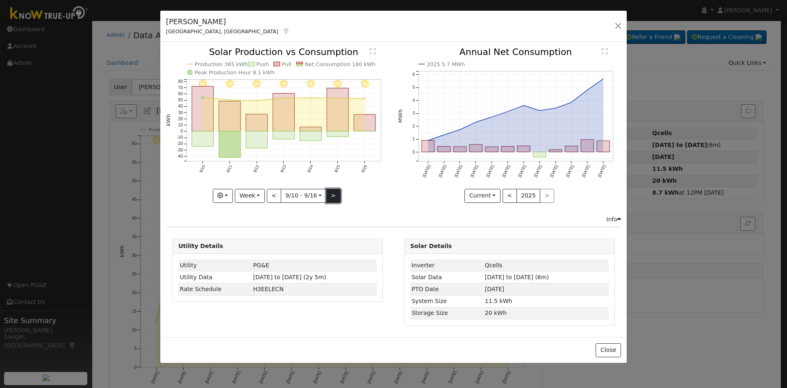
click at [328, 195] on button ">" at bounding box center [333, 196] width 14 height 14
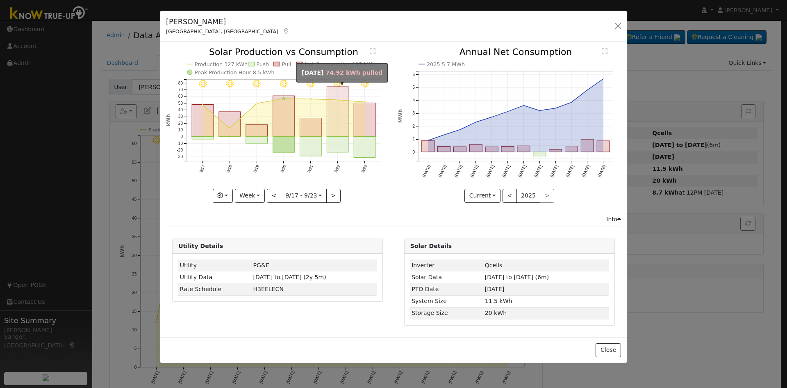
click at [334, 132] on rect "onclick=""" at bounding box center [338, 112] width 22 height 50
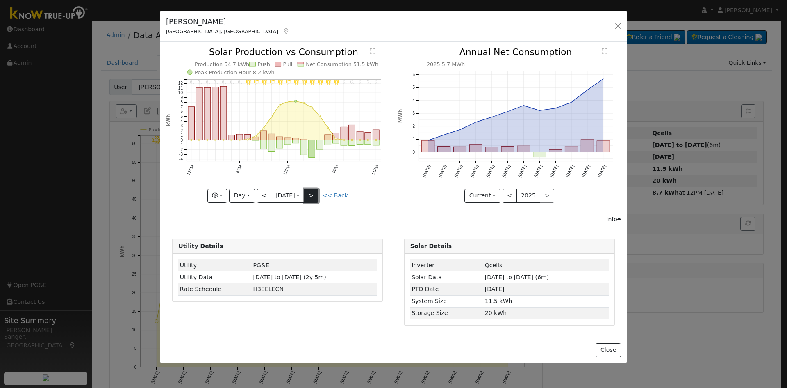
click at [314, 196] on button ">" at bounding box center [311, 196] width 14 height 14
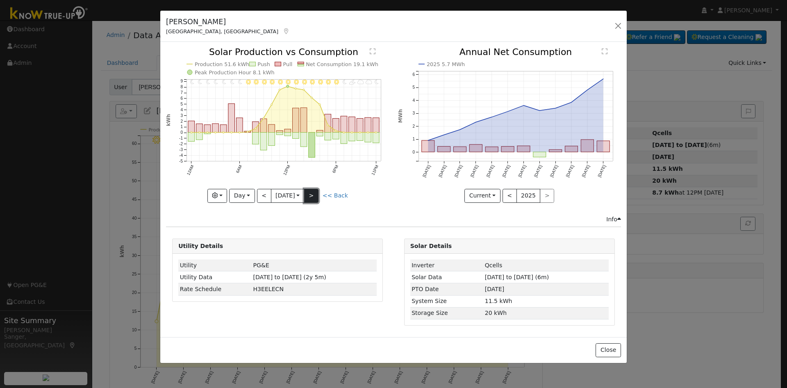
click at [314, 193] on button ">" at bounding box center [311, 196] width 14 height 14
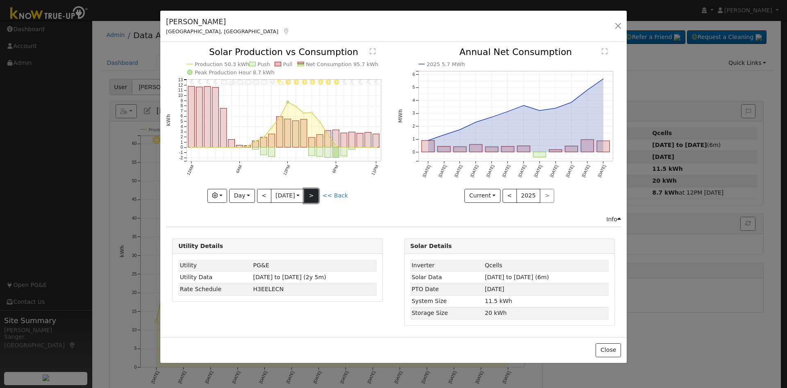
click at [314, 193] on button ">" at bounding box center [311, 196] width 14 height 14
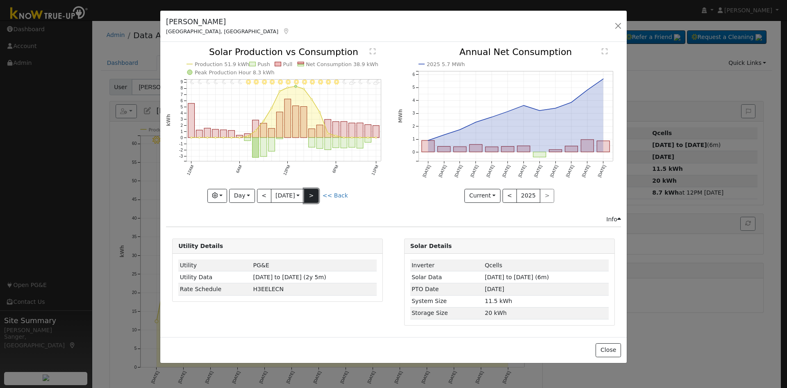
click at [314, 193] on button ">" at bounding box center [311, 196] width 14 height 14
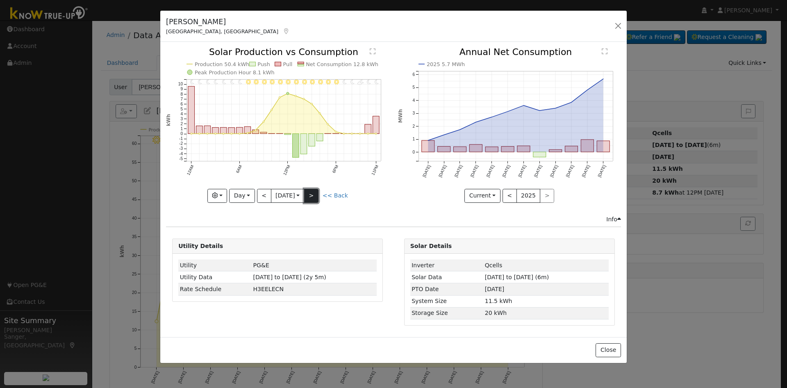
click at [314, 193] on button ">" at bounding box center [311, 196] width 14 height 14
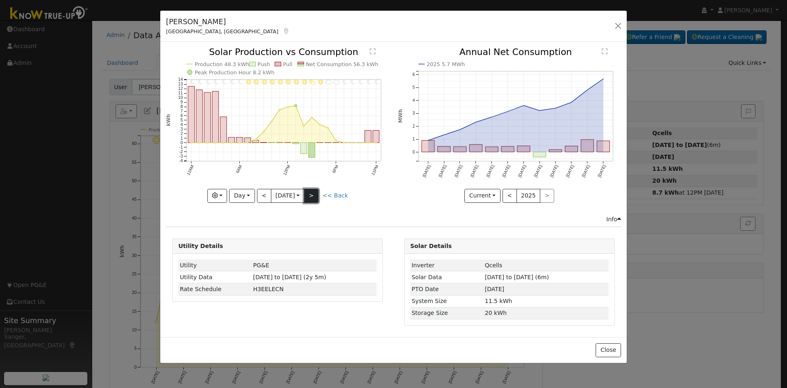
click at [314, 193] on button ">" at bounding box center [311, 196] width 14 height 14
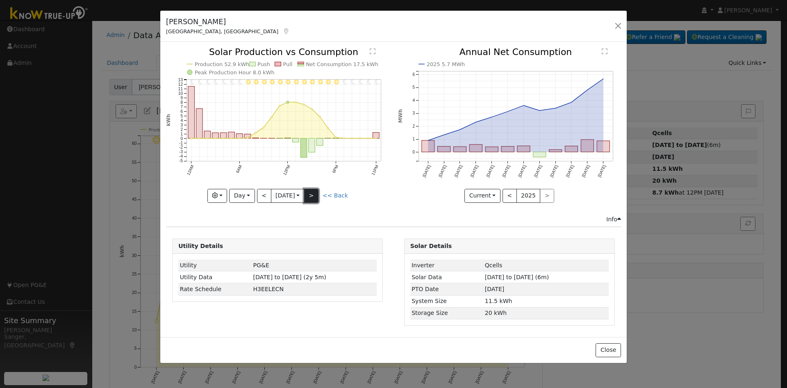
click at [314, 193] on button ">" at bounding box center [311, 196] width 14 height 14
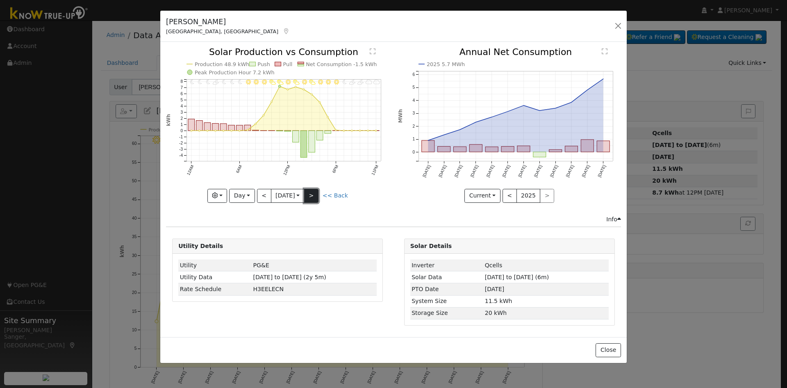
click at [314, 193] on button ">" at bounding box center [311, 196] width 14 height 14
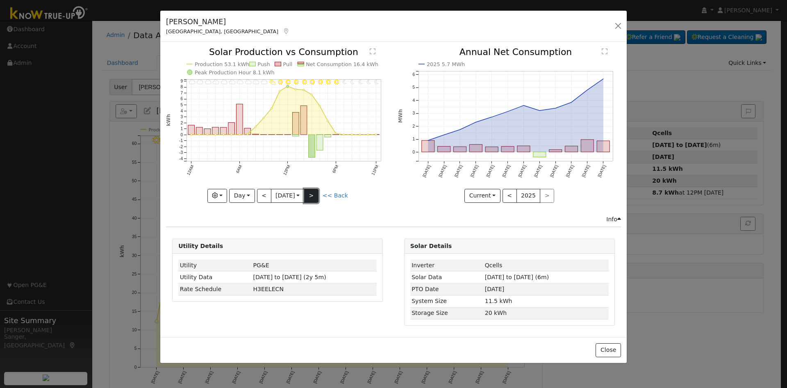
click at [314, 193] on button ">" at bounding box center [311, 196] width 14 height 14
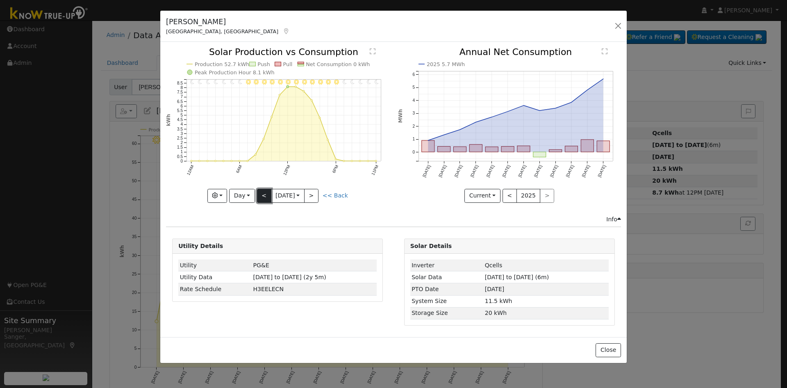
click at [265, 196] on button "<" at bounding box center [264, 196] width 14 height 14
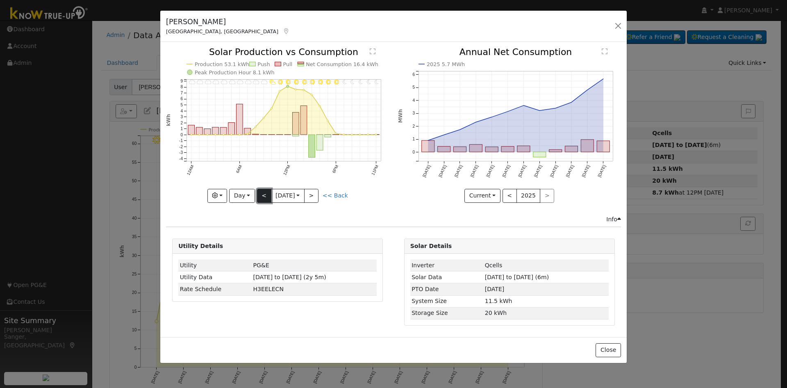
click at [265, 196] on button "<" at bounding box center [264, 196] width 14 height 14
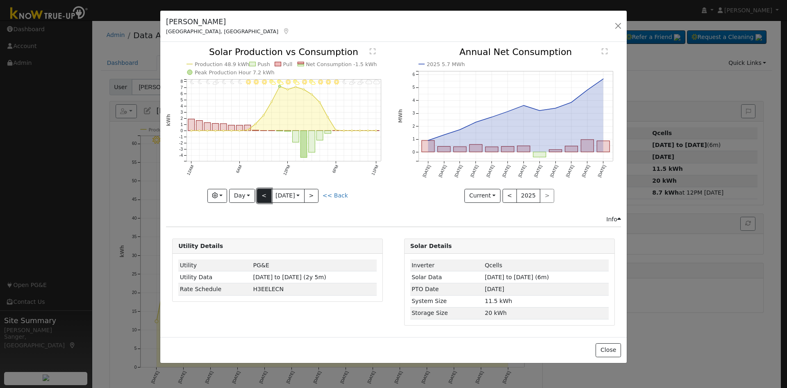
click at [265, 196] on button "<" at bounding box center [264, 196] width 14 height 14
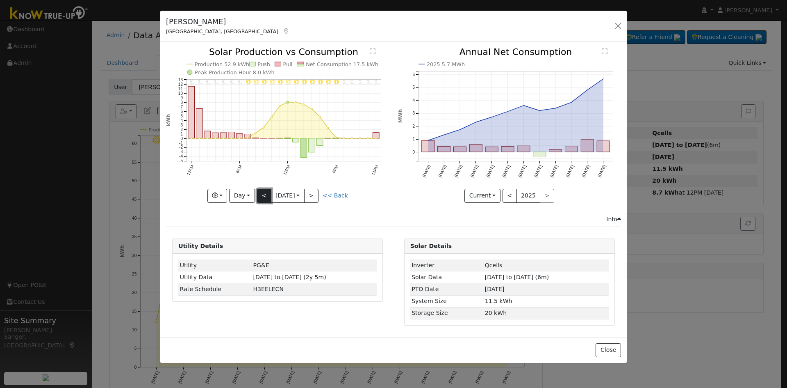
click at [265, 196] on button "<" at bounding box center [264, 196] width 14 height 14
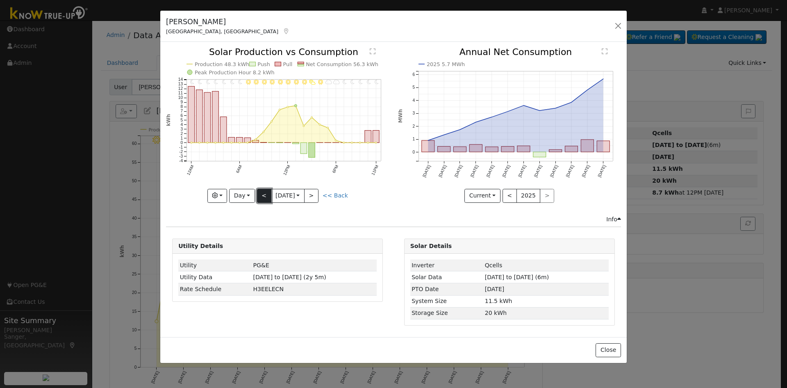
click at [265, 196] on button "<" at bounding box center [264, 196] width 14 height 14
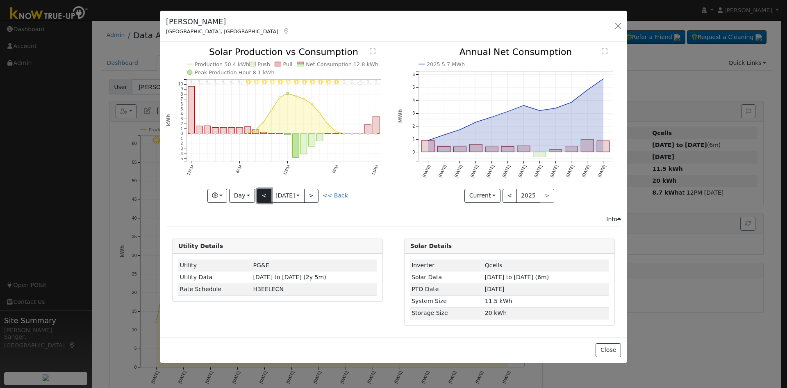
click at [265, 196] on button "<" at bounding box center [264, 196] width 14 height 14
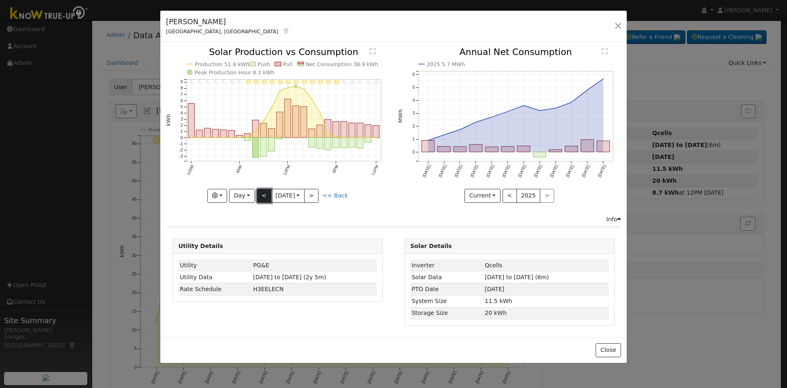
click at [265, 196] on button "<" at bounding box center [264, 196] width 14 height 14
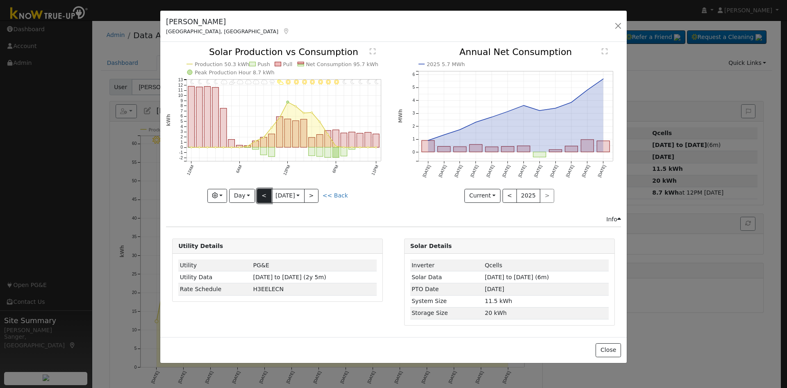
click at [265, 196] on button "<" at bounding box center [264, 196] width 14 height 14
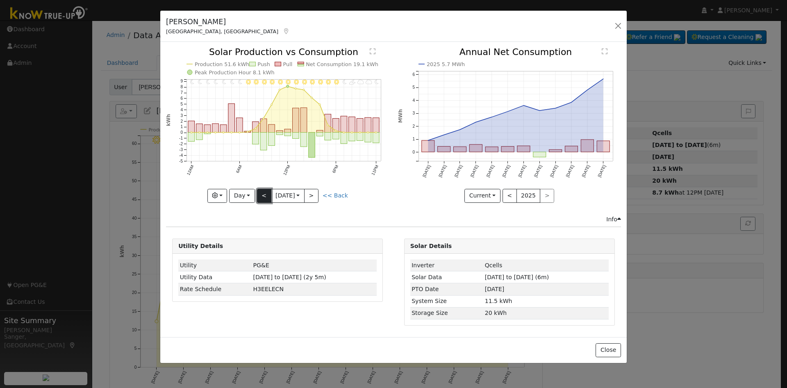
click at [265, 196] on button "<" at bounding box center [264, 196] width 14 height 14
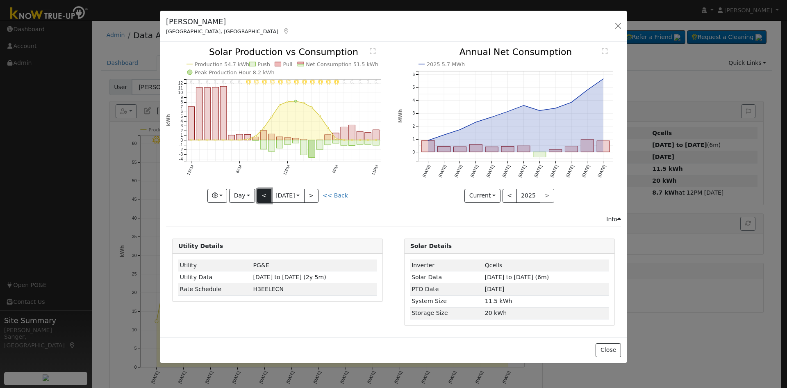
click at [265, 196] on button "<" at bounding box center [264, 196] width 14 height 14
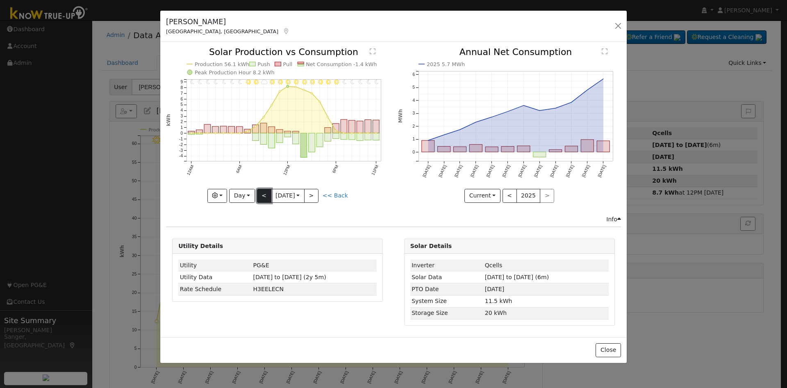
click at [269, 195] on button "<" at bounding box center [264, 196] width 14 height 14
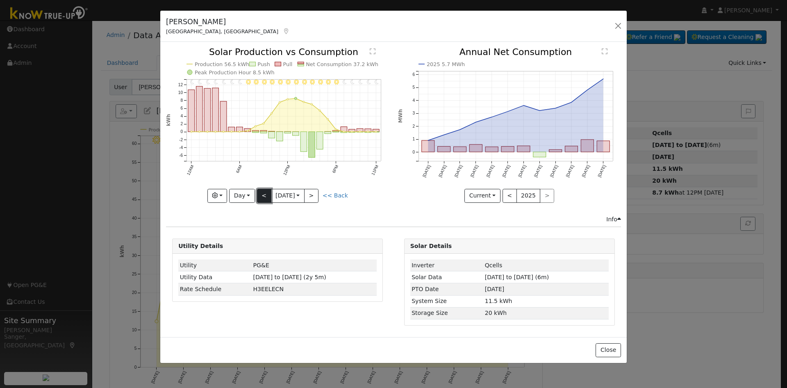
click at [269, 195] on button "<" at bounding box center [264, 196] width 14 height 14
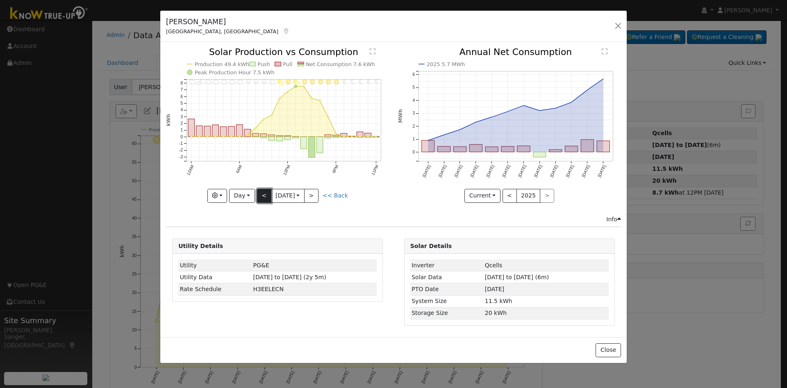
click at [269, 195] on button "<" at bounding box center [264, 196] width 14 height 14
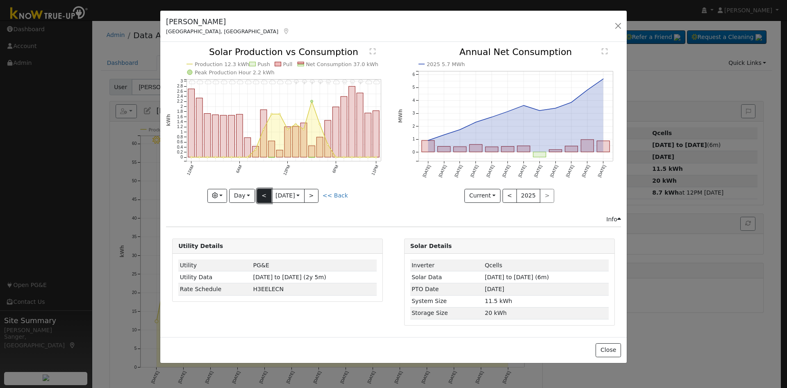
click at [269, 195] on button "<" at bounding box center [264, 196] width 14 height 14
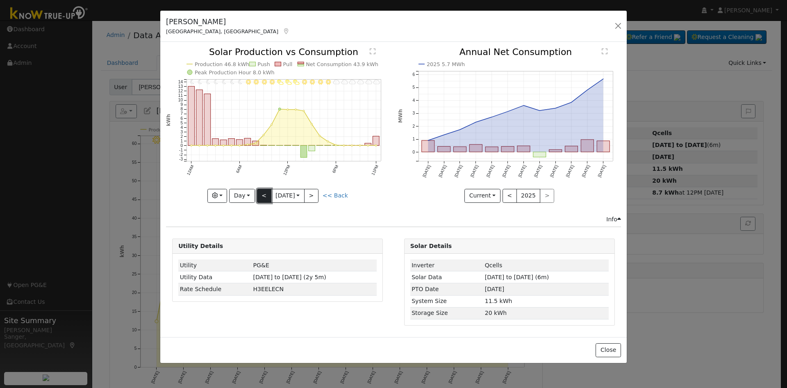
click at [269, 195] on button "<" at bounding box center [264, 196] width 14 height 14
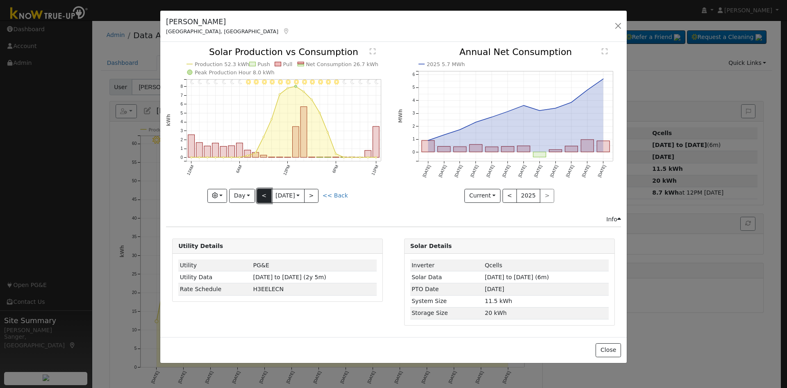
click at [269, 195] on button "<" at bounding box center [264, 196] width 14 height 14
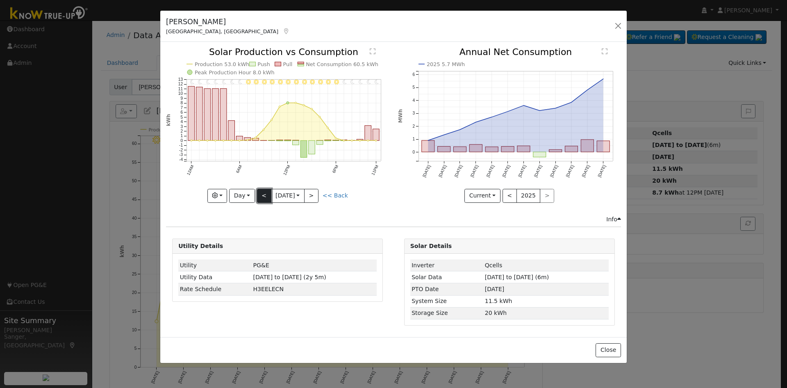
click at [269, 195] on button "<" at bounding box center [264, 196] width 14 height 14
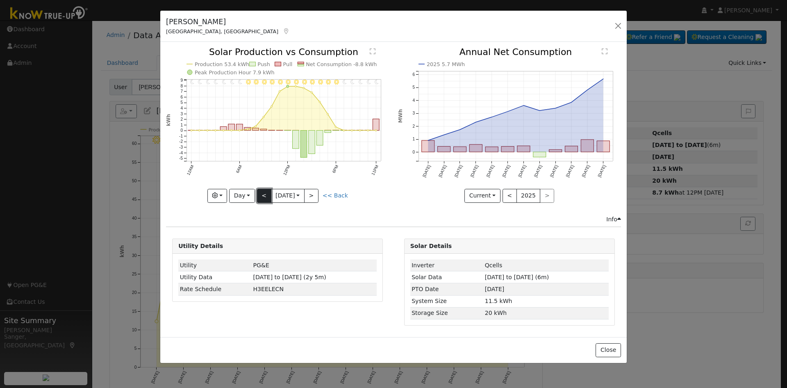
click at [269, 195] on button "<" at bounding box center [264, 196] width 14 height 14
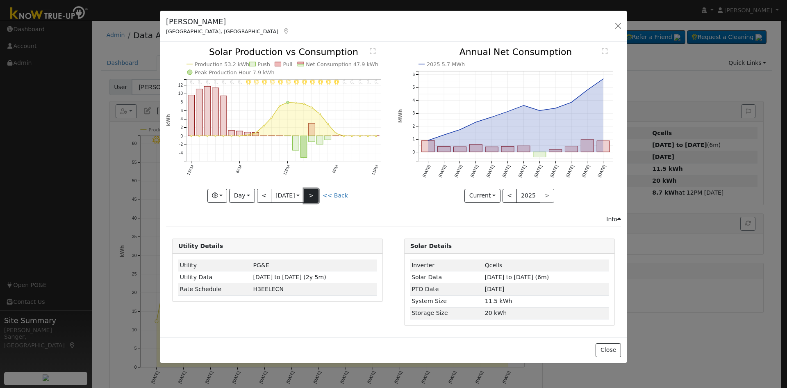
click at [315, 196] on button ">" at bounding box center [311, 196] width 14 height 14
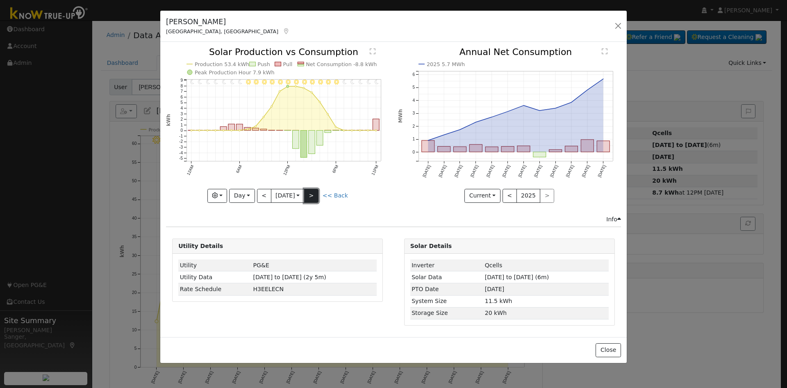
click at [315, 196] on button ">" at bounding box center [311, 196] width 14 height 14
type input "2025-09-15"
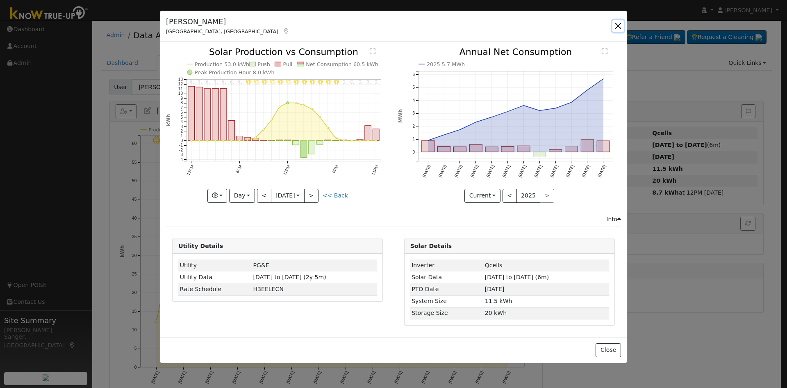
drag, startPoint x: 616, startPoint y: 23, endPoint x: 614, endPoint y: 27, distance: 4.8
click at [616, 23] on button "button" at bounding box center [618, 25] width 11 height 11
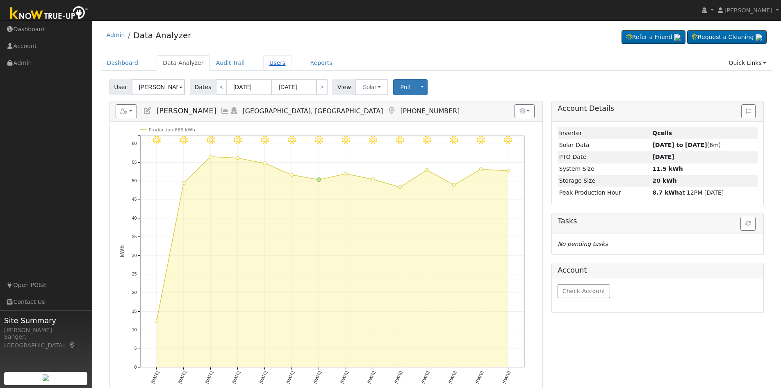
click at [269, 64] on link "Users" at bounding box center [277, 62] width 29 height 15
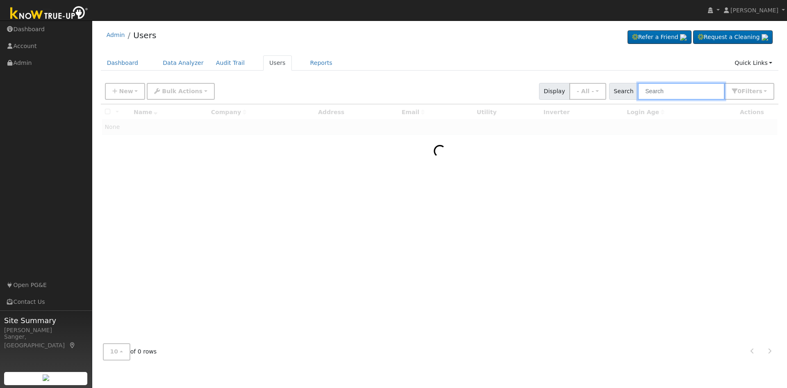
click at [671, 89] on input "text" at bounding box center [681, 91] width 87 height 17
paste input "[PERSON_NAME]"
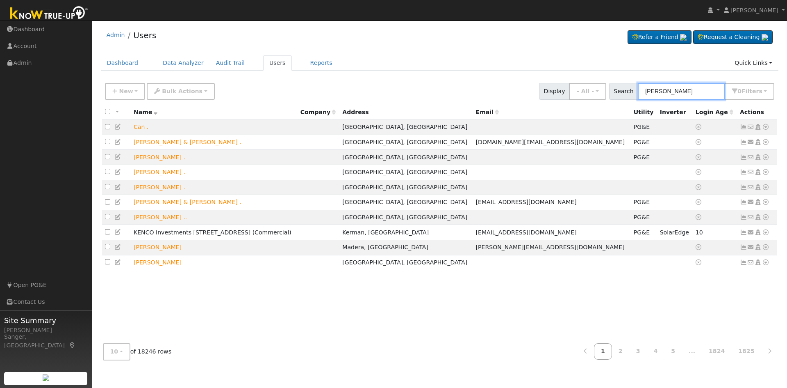
type input "[PERSON_NAME]"
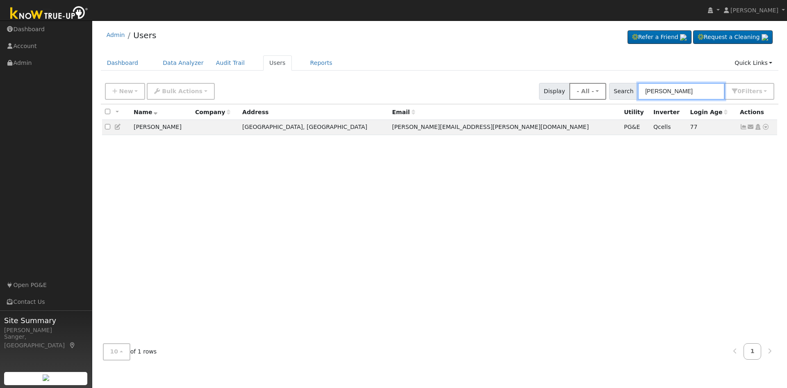
drag, startPoint x: 708, startPoint y: 92, endPoint x: 603, endPoint y: 96, distance: 105.0
click at [603, 96] on div "New Add User Quick Add Quick Connect Quick Convert Lead Bulk Actions Send Email…" at bounding box center [439, 90] width 673 height 20
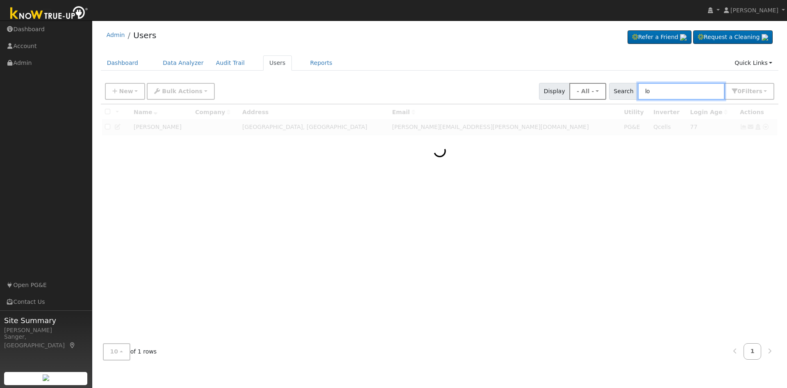
type input "l"
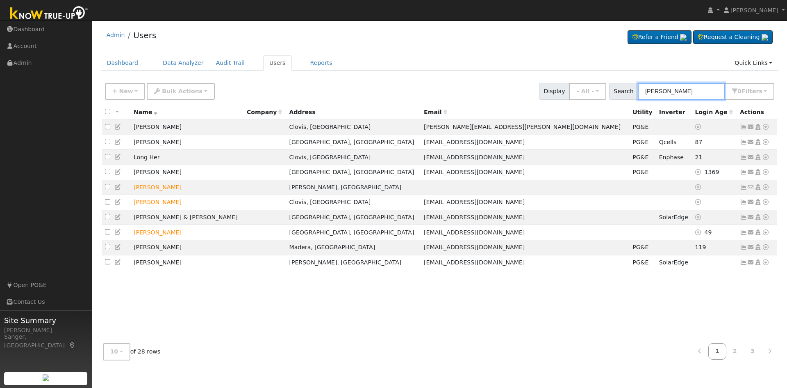
type input "trent long"
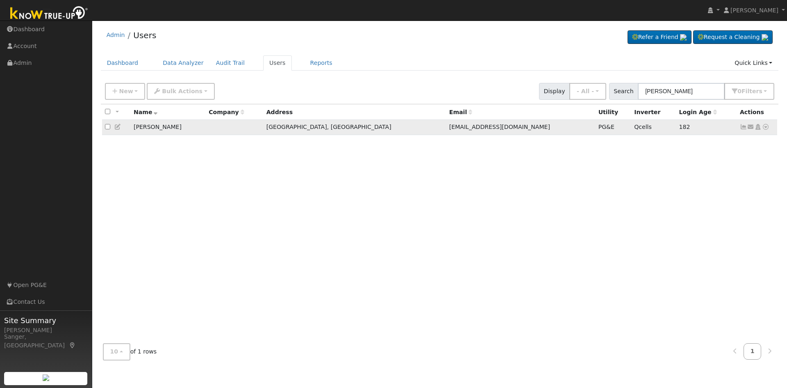
click at [765, 128] on icon at bounding box center [765, 127] width 7 height 6
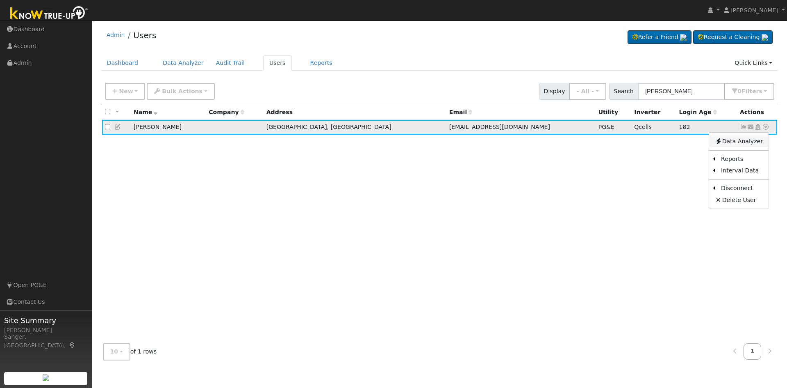
click at [745, 144] on link "Data Analyzer" at bounding box center [738, 140] width 59 height 11
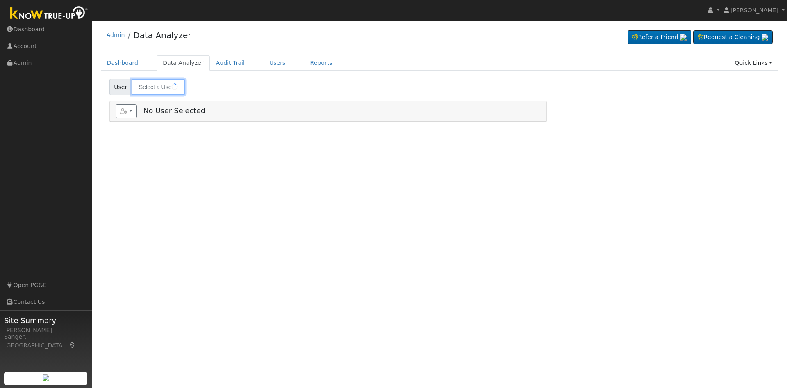
type input "[PERSON_NAME]"
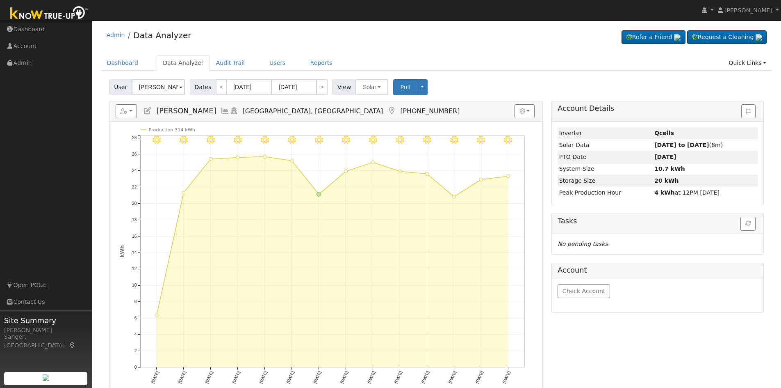
click at [221, 110] on icon at bounding box center [225, 110] width 9 height 7
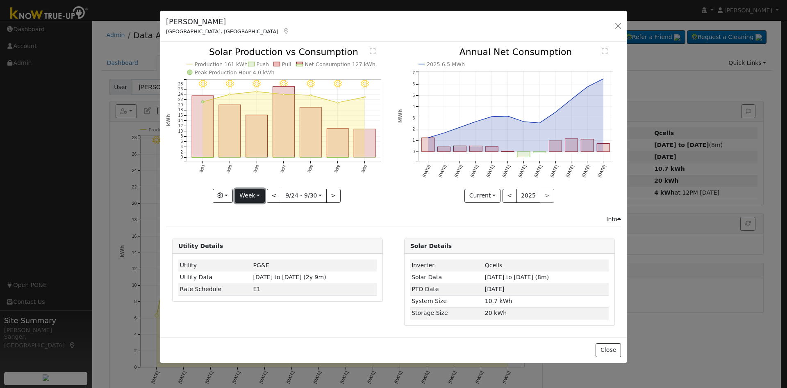
click at [252, 194] on button "Week" at bounding box center [250, 196] width 30 height 14
click at [261, 233] on link "Month" at bounding box center [263, 235] width 57 height 11
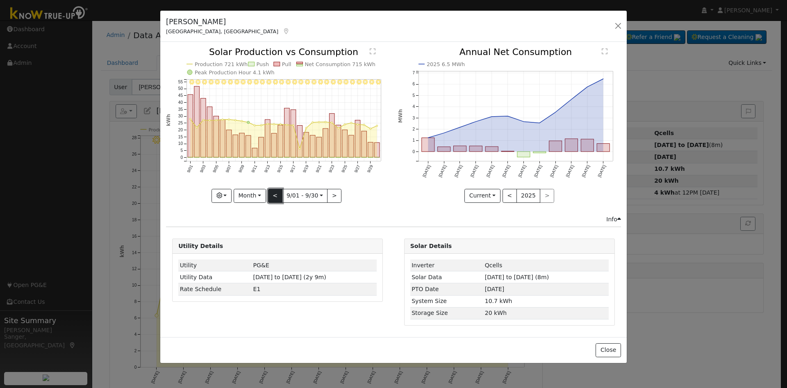
click at [274, 194] on button "<" at bounding box center [275, 196] width 14 height 14
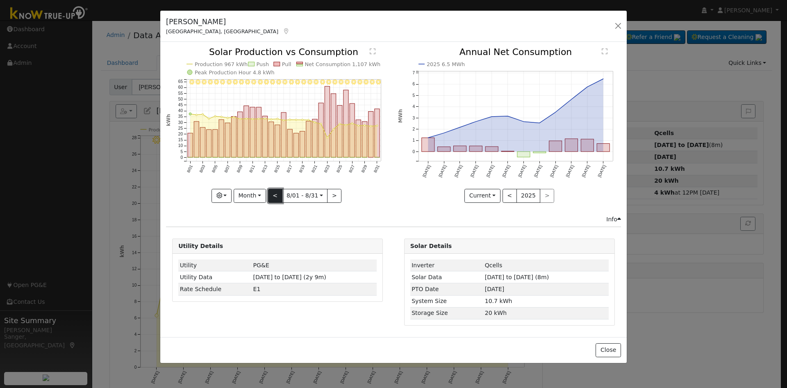
click at [274, 194] on button "<" at bounding box center [275, 196] width 14 height 14
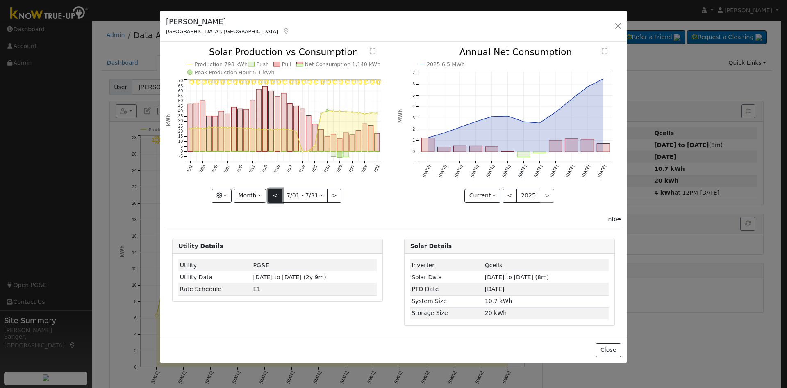
click at [274, 194] on button "<" at bounding box center [275, 196] width 14 height 14
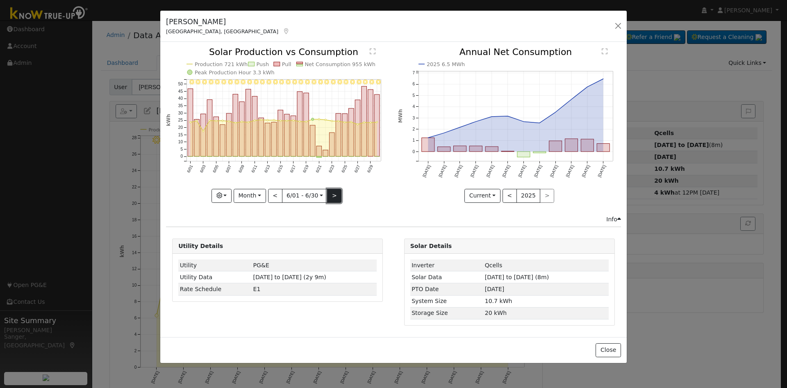
click at [333, 195] on button ">" at bounding box center [334, 196] width 14 height 14
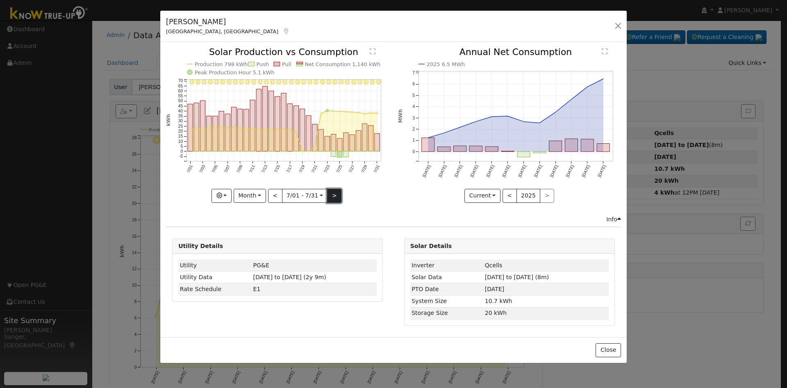
click at [333, 195] on button ">" at bounding box center [334, 196] width 14 height 14
type input "[DATE]"
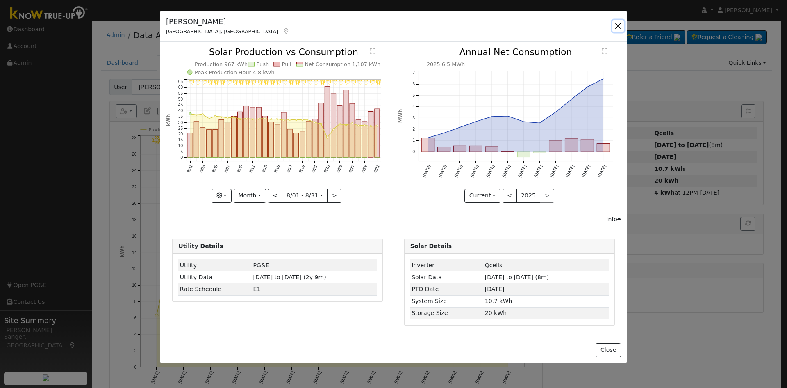
click at [618, 26] on button "button" at bounding box center [618, 25] width 11 height 11
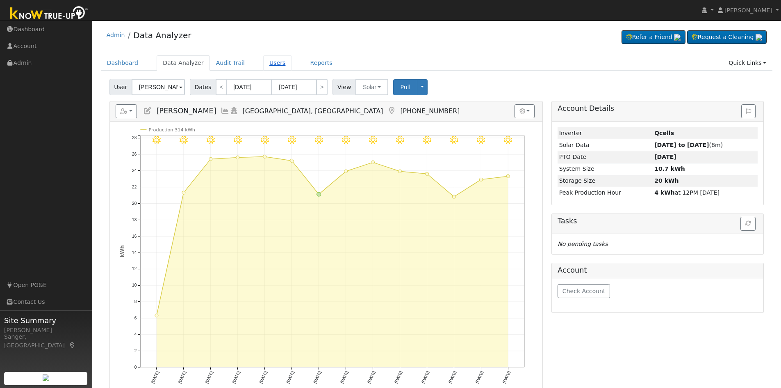
click at [263, 59] on link "Users" at bounding box center [277, 62] width 29 height 15
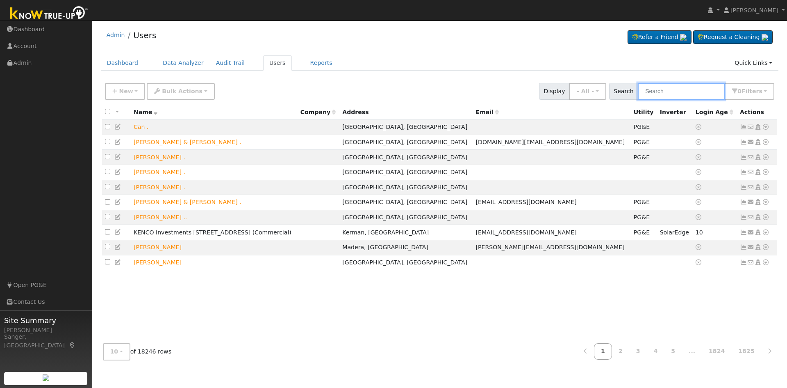
click at [659, 91] on input "text" at bounding box center [681, 91] width 87 height 17
paste input "[PERSON_NAME]"
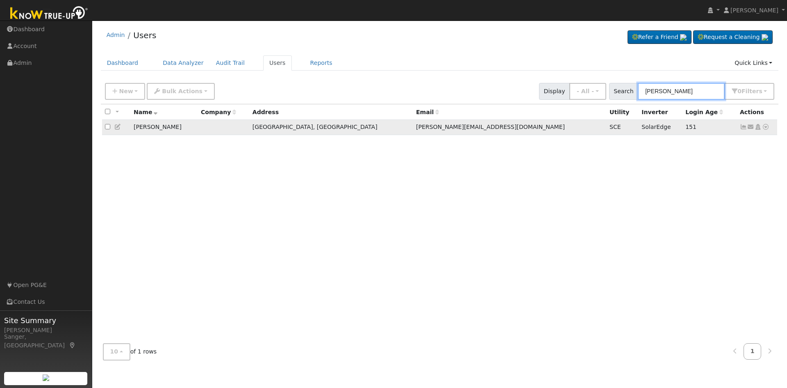
type input "[PERSON_NAME]"
click at [742, 128] on icon at bounding box center [743, 127] width 7 height 6
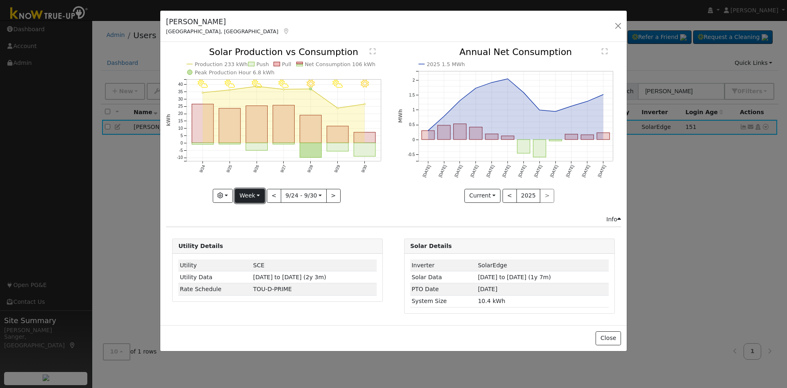
click at [247, 194] on button "Week" at bounding box center [250, 196] width 30 height 14
click at [253, 248] on link "Year" at bounding box center [263, 246] width 57 height 11
type input "[DATE]"
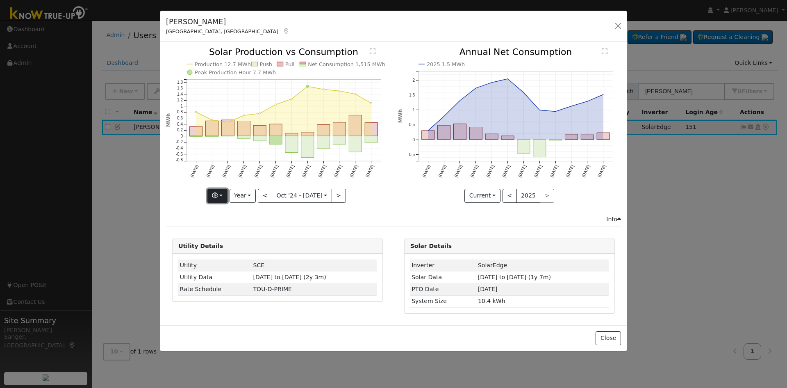
click at [218, 194] on icon "button" at bounding box center [215, 195] width 6 height 6
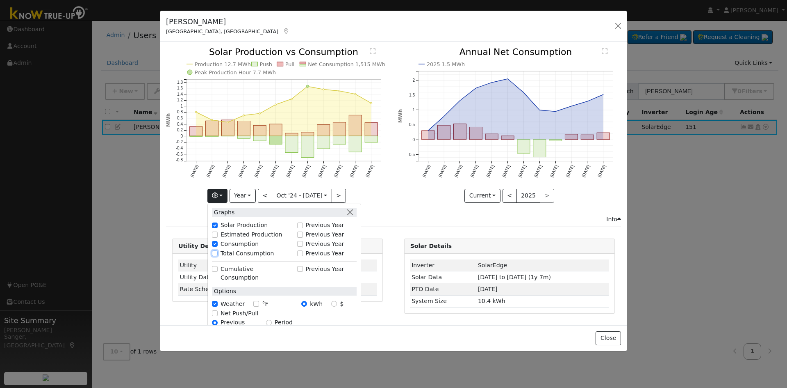
click at [218, 251] on input "Total Consumption" at bounding box center [215, 253] width 6 height 6
checkbox input "true"
click at [353, 212] on button "button" at bounding box center [350, 212] width 9 height 9
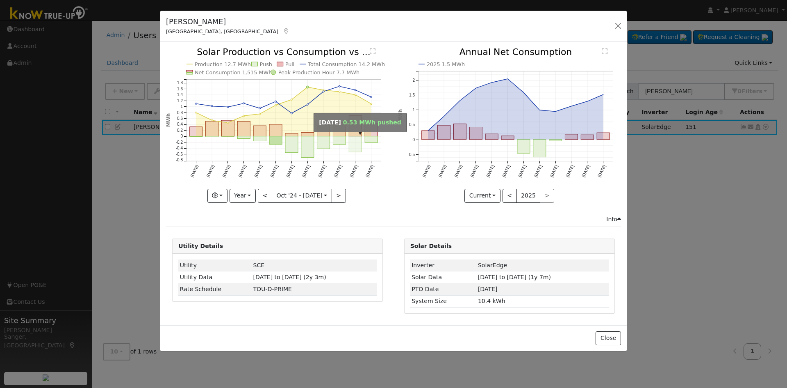
click at [357, 138] on rect "onclick=""" at bounding box center [355, 144] width 13 height 16
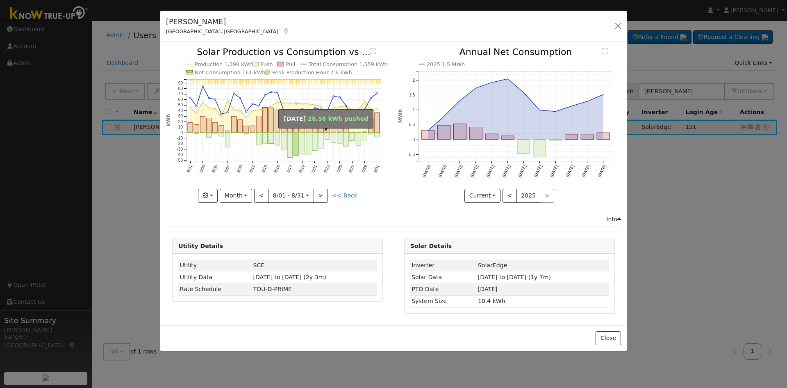
click at [321, 141] on rect "onclick=""" at bounding box center [321, 140] width 5 height 16
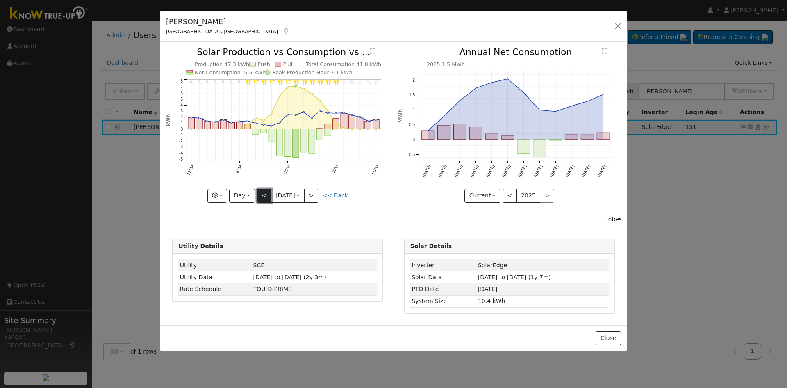
click at [263, 196] on button "<" at bounding box center [264, 196] width 14 height 14
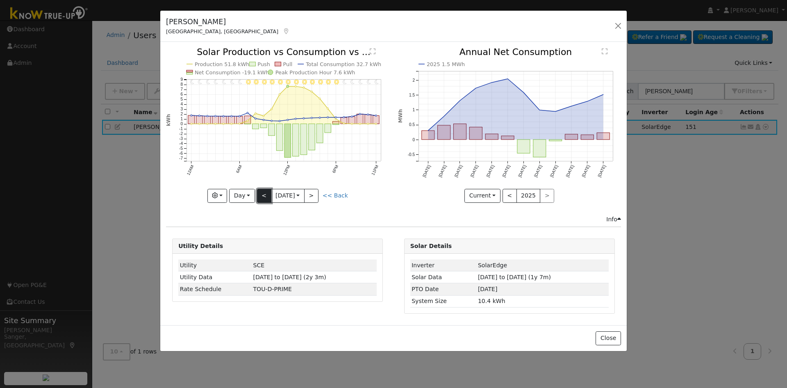
click at [263, 196] on button "<" at bounding box center [264, 196] width 14 height 14
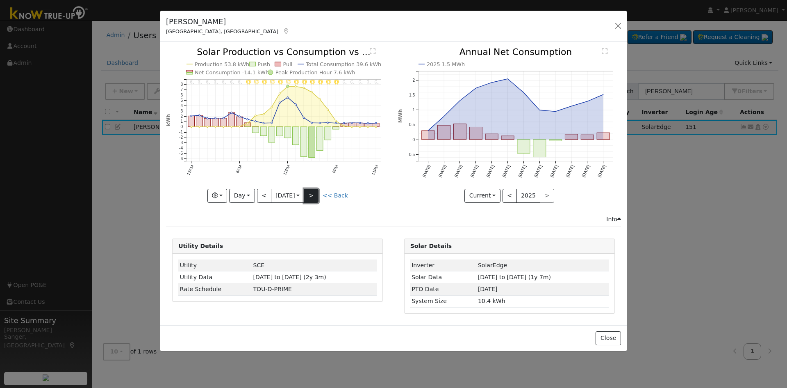
click at [310, 193] on button ">" at bounding box center [311, 196] width 14 height 14
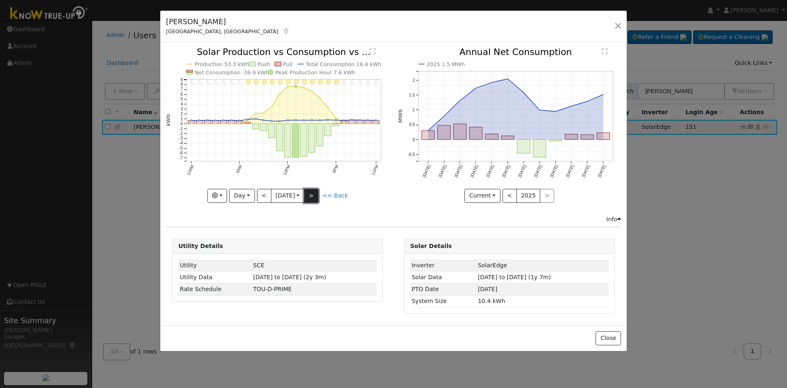
click at [310, 193] on button ">" at bounding box center [311, 196] width 14 height 14
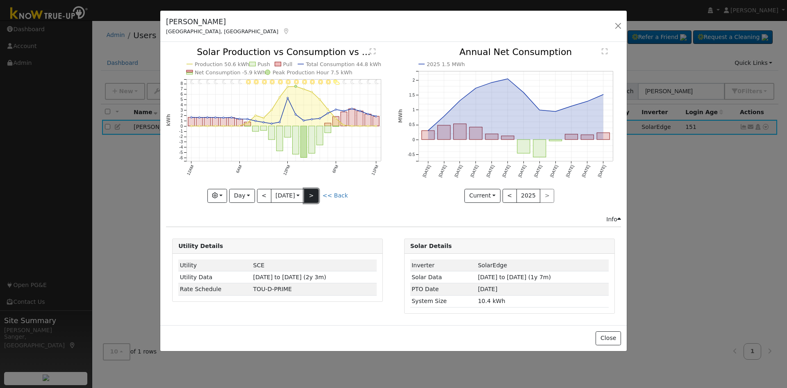
type input "[DATE]"
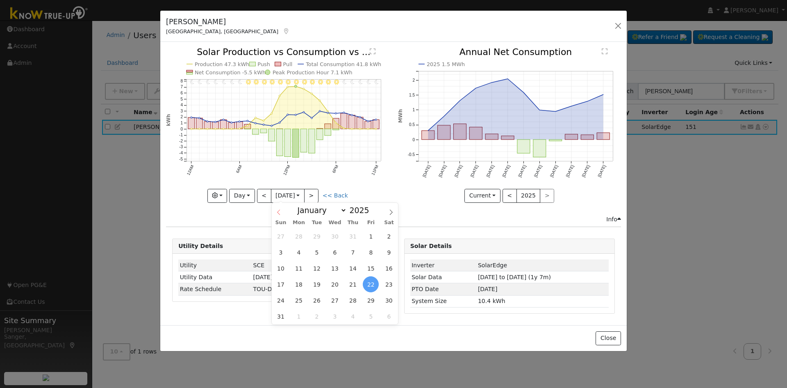
click at [280, 196] on input "[DATE]" at bounding box center [287, 195] width 33 height 13
click at [339, 210] on select "January February March April May June July August September October November De…" at bounding box center [320, 210] width 54 height 10
select select "8"
click at [300, 205] on select "January February March April May June July August September October November De…" at bounding box center [320, 210] width 54 height 10
click at [315, 282] on span "23" at bounding box center [317, 284] width 16 height 16
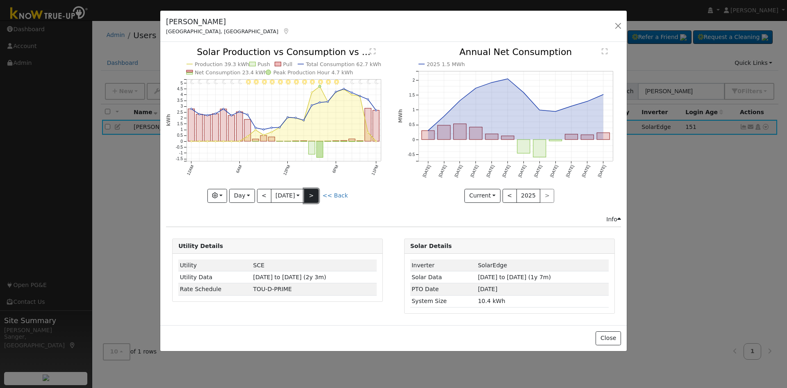
click at [310, 192] on button ">" at bounding box center [311, 196] width 14 height 14
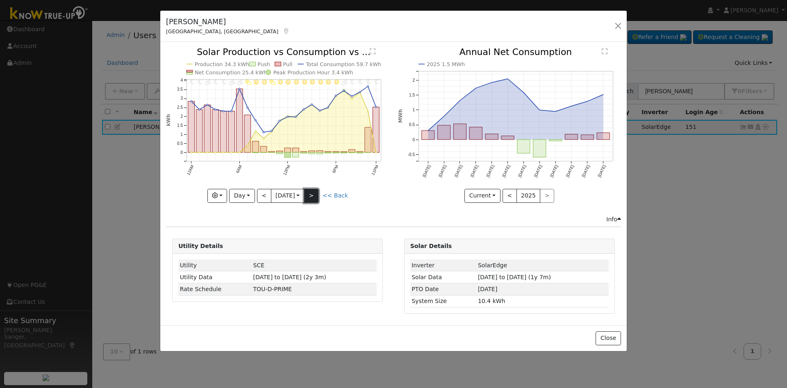
click at [310, 192] on button ">" at bounding box center [311, 196] width 14 height 14
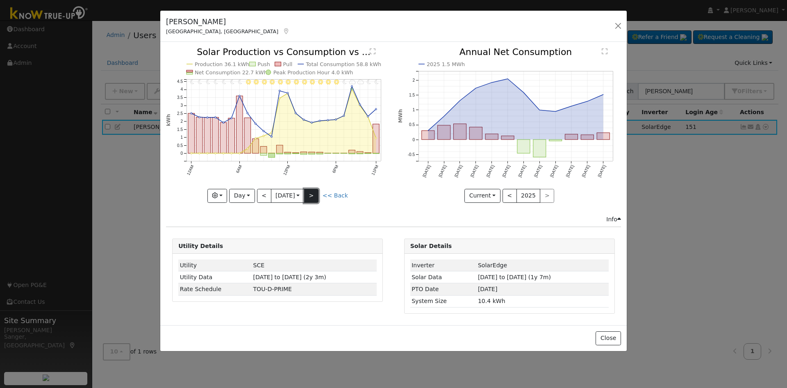
click at [310, 192] on button ">" at bounding box center [311, 196] width 14 height 14
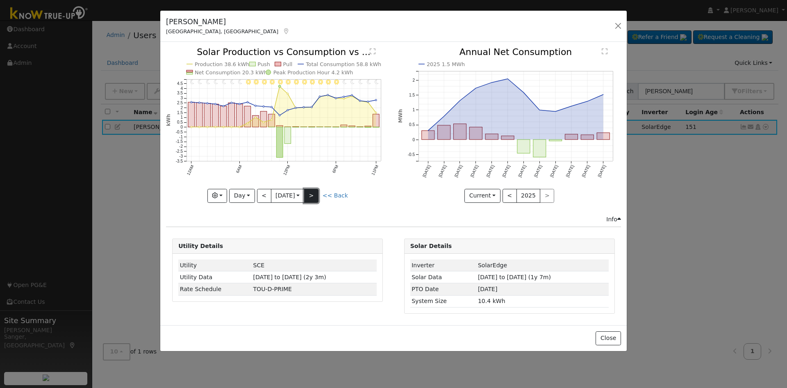
click at [310, 192] on button ">" at bounding box center [311, 196] width 14 height 14
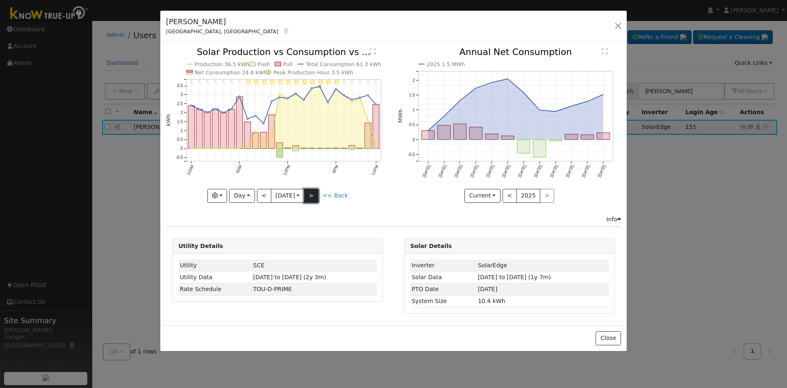
click at [310, 192] on button ">" at bounding box center [311, 196] width 14 height 14
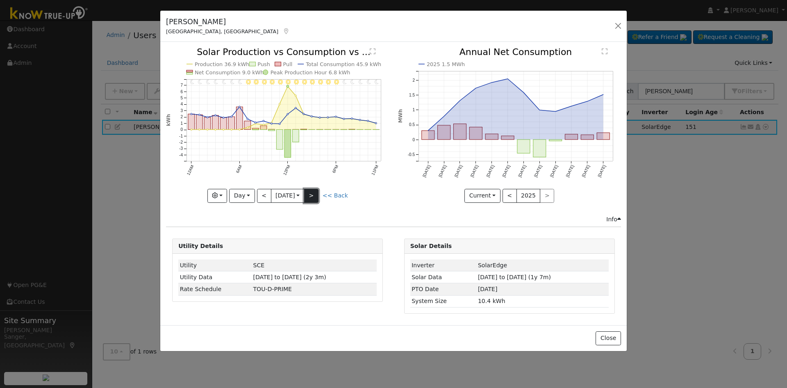
click at [310, 192] on button ">" at bounding box center [311, 196] width 14 height 14
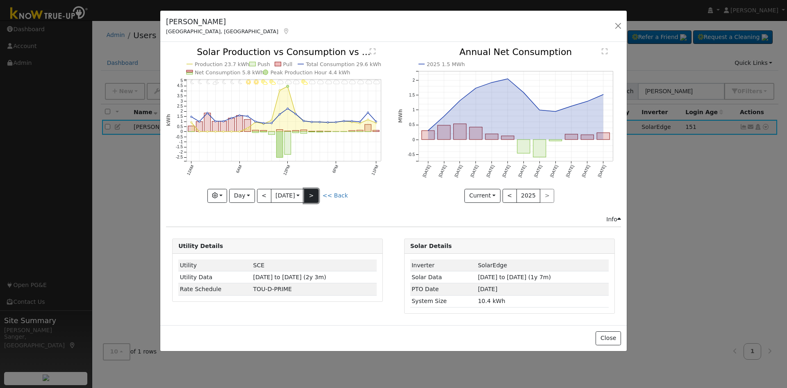
click at [310, 192] on button ">" at bounding box center [311, 196] width 14 height 14
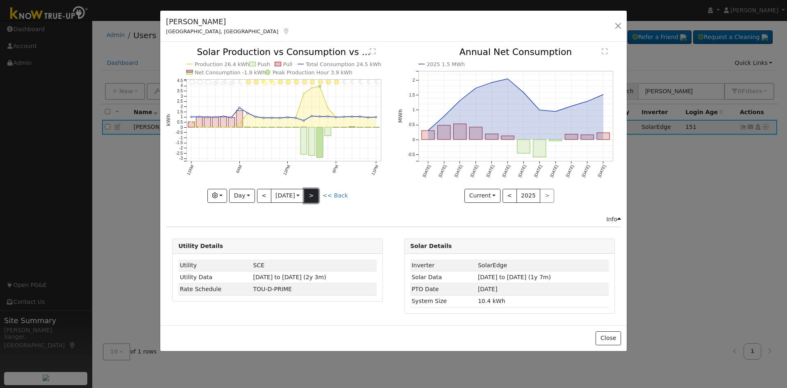
click at [310, 192] on button ">" at bounding box center [311, 196] width 14 height 14
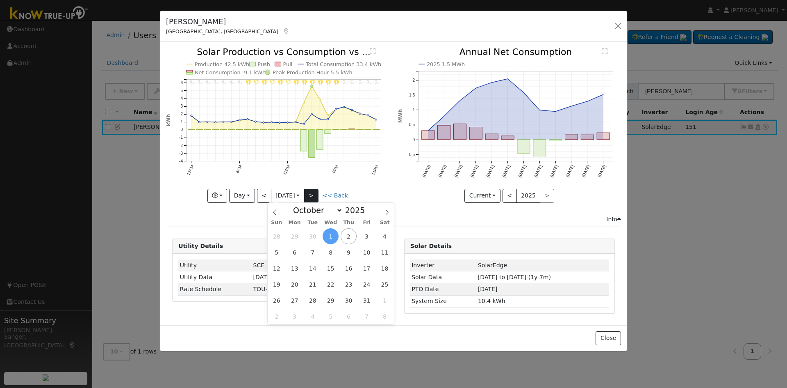
click at [304, 192] on input "[DATE]" at bounding box center [287, 195] width 33 height 13
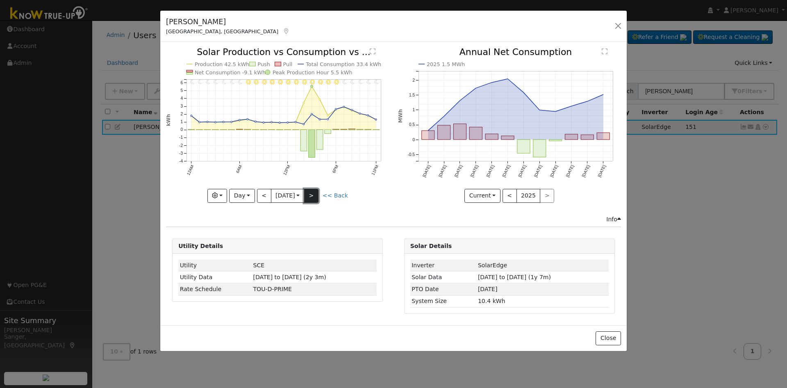
click at [317, 192] on button ">" at bounding box center [311, 196] width 14 height 14
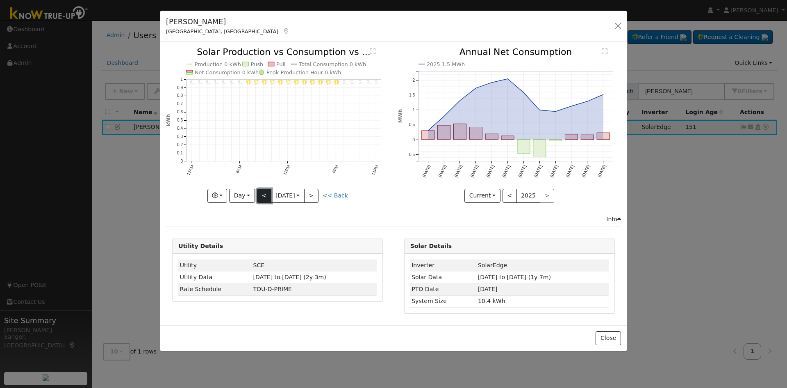
click at [265, 191] on button "<" at bounding box center [264, 196] width 14 height 14
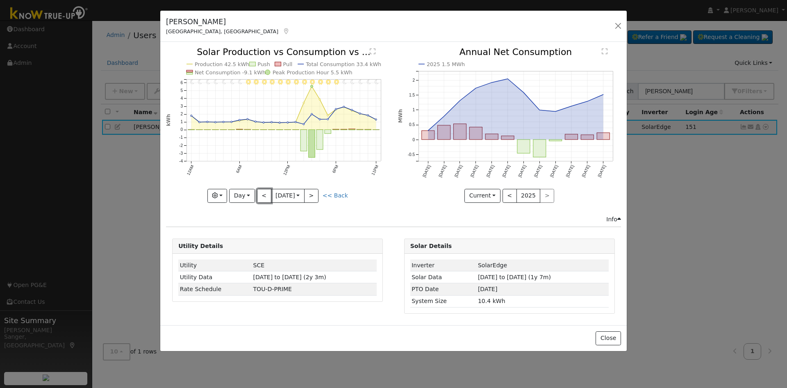
click at [265, 191] on button "<" at bounding box center [264, 196] width 14 height 14
type input "[DATE]"
